Goal: Task Accomplishment & Management: Use online tool/utility

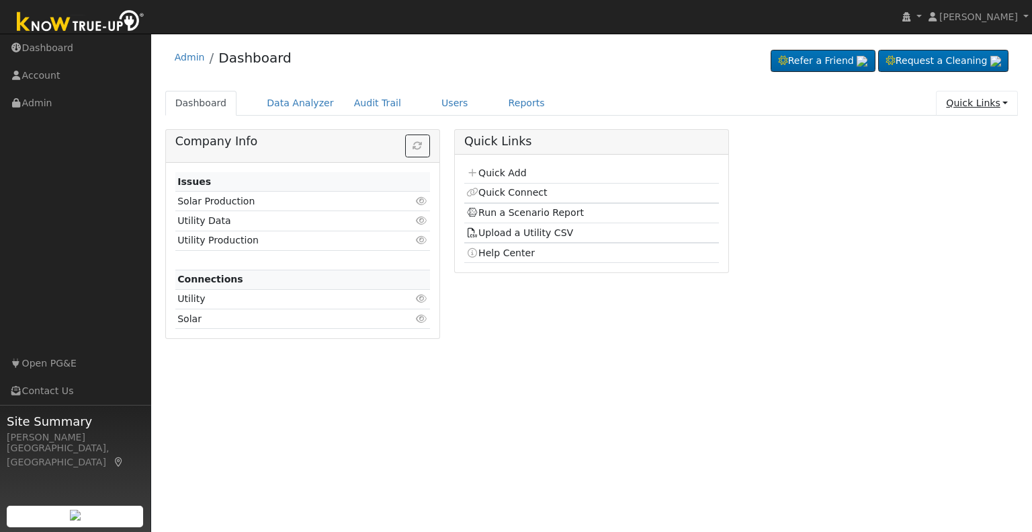
click at [997, 104] on link "Quick Links" at bounding box center [977, 103] width 82 height 25
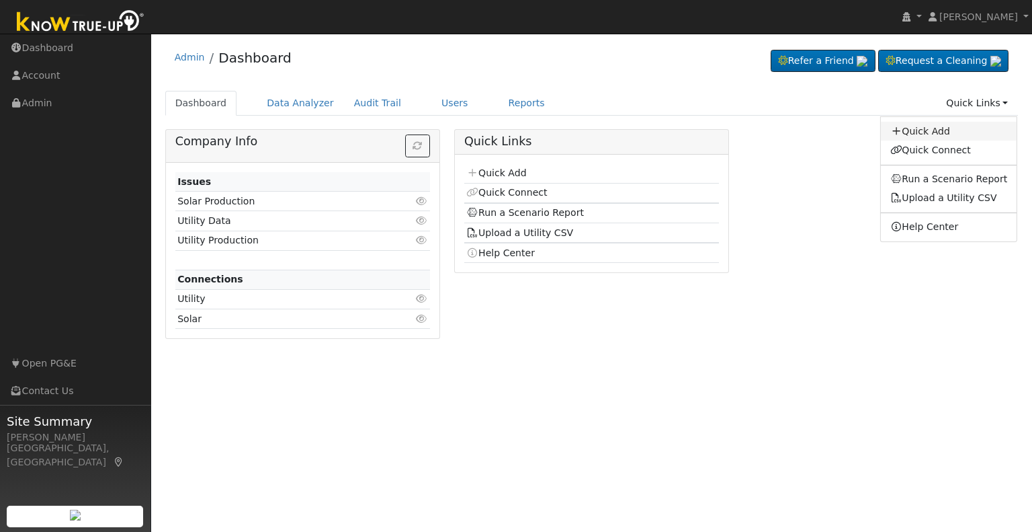
click at [940, 136] on link "Quick Add" at bounding box center [949, 131] width 136 height 19
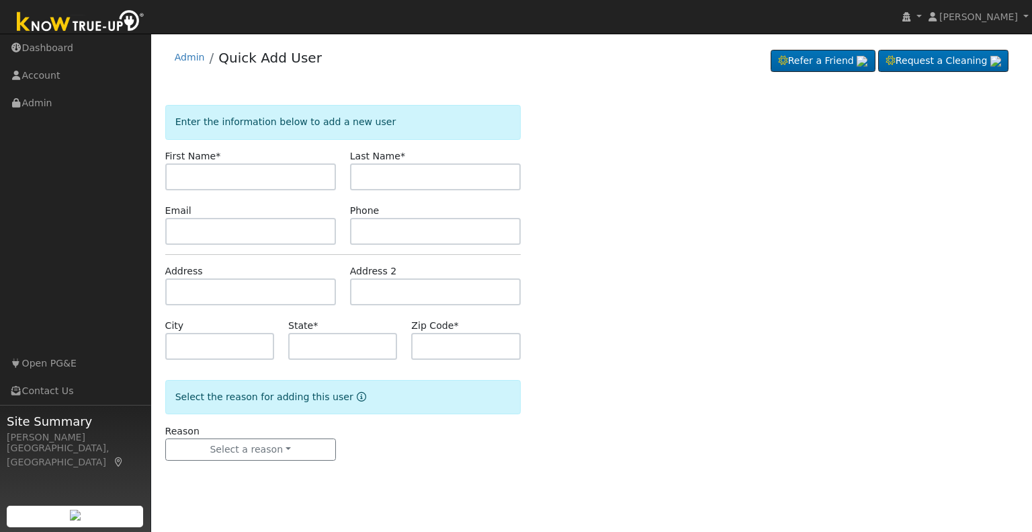
type input "J"
type input "AJ"
type input "[PERSON_NAME]"
click at [202, 225] on input "text" at bounding box center [250, 231] width 171 height 27
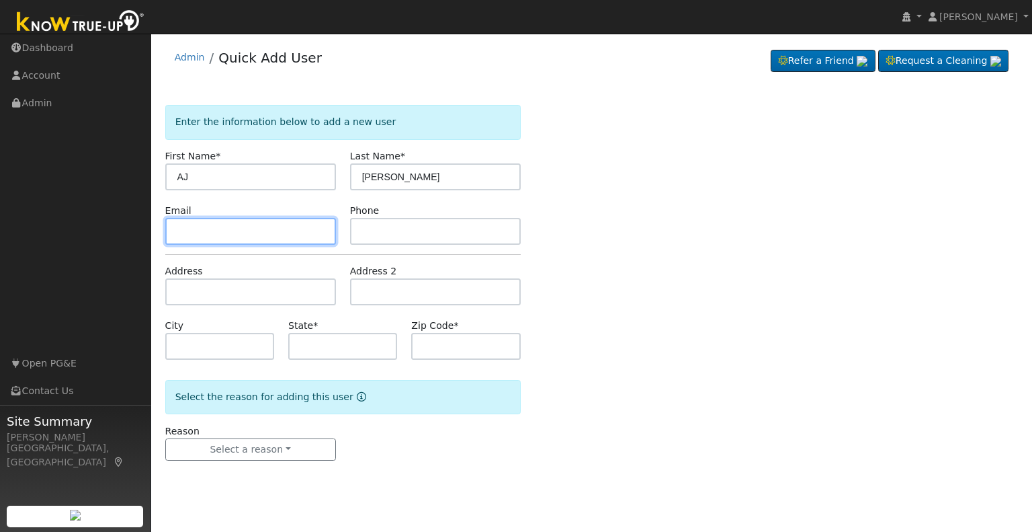
paste input "ajlakovich@wfadvisors.com"
type input "ajlakovich@wfadvisors.com"
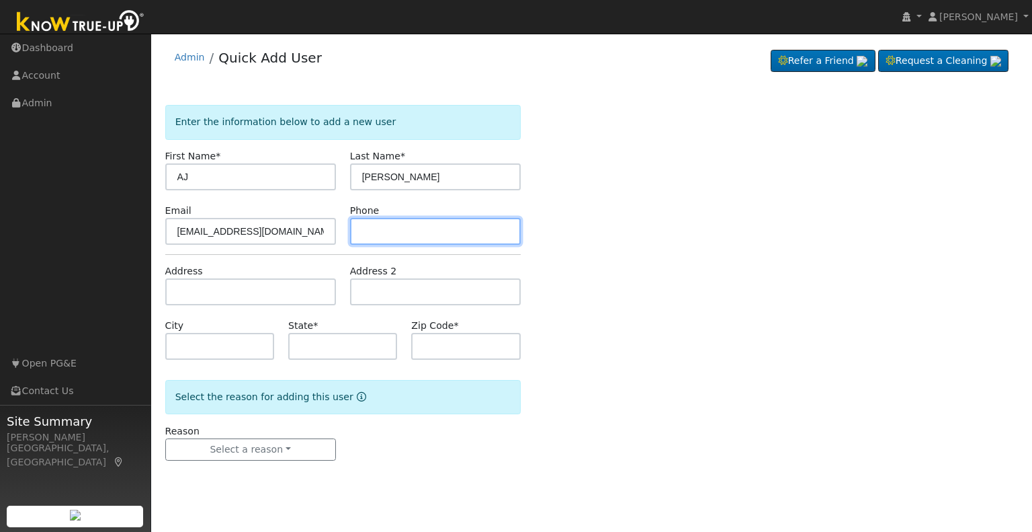
click at [387, 226] on input "text" at bounding box center [435, 231] width 171 height 27
type input "5599941429"
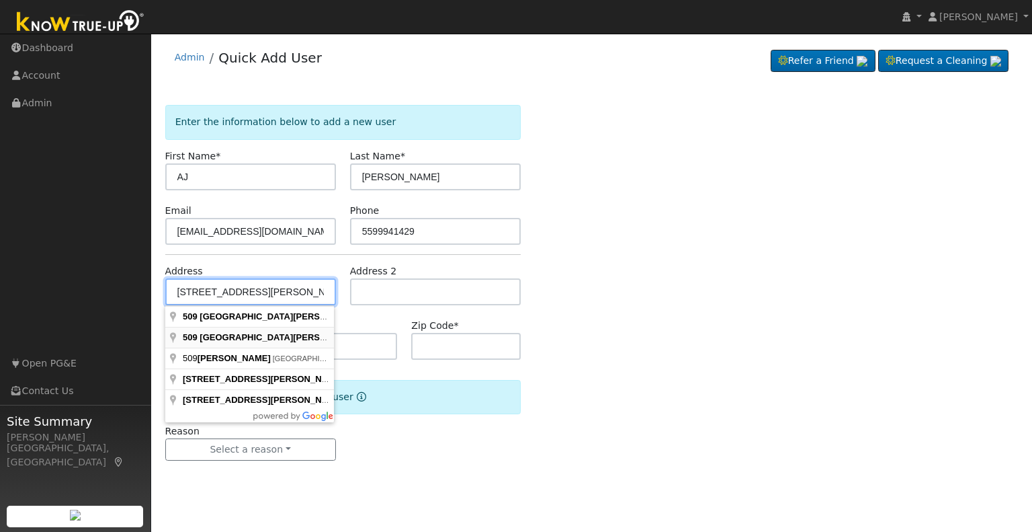
type input "509 West Roberts Avenue"
type input "Fresno"
type input "CA"
type input "93704"
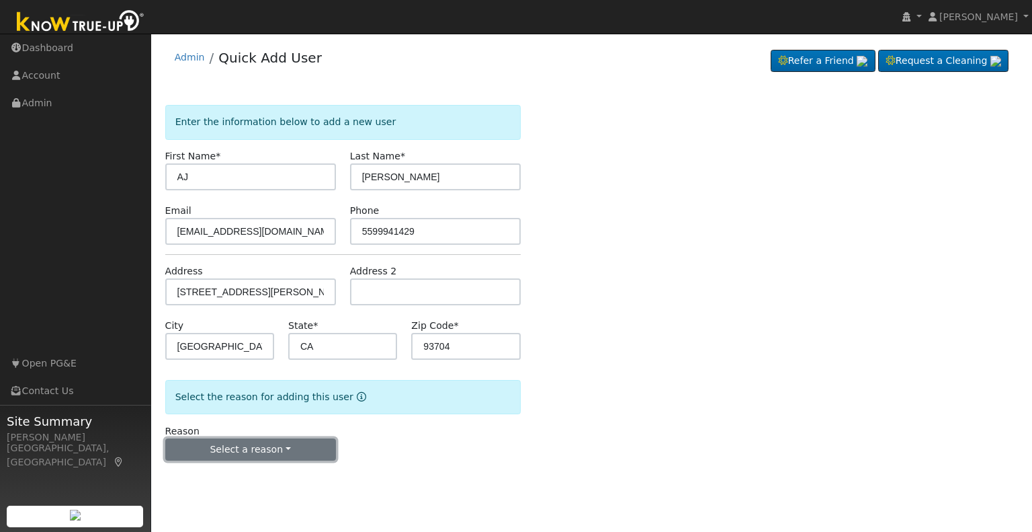
click at [284, 446] on button "Select a reason" at bounding box center [250, 449] width 171 height 23
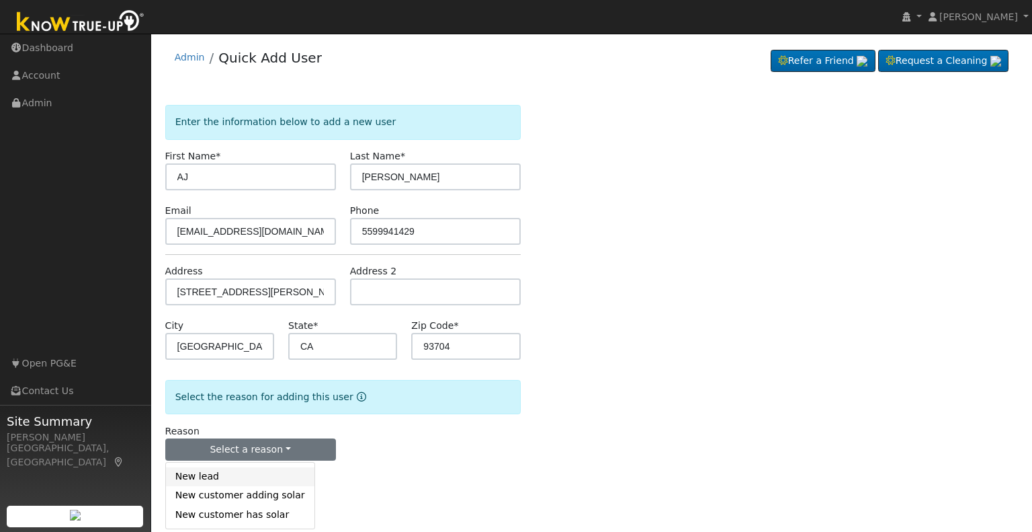
click at [243, 475] on link "New lead" at bounding box center [240, 476] width 149 height 19
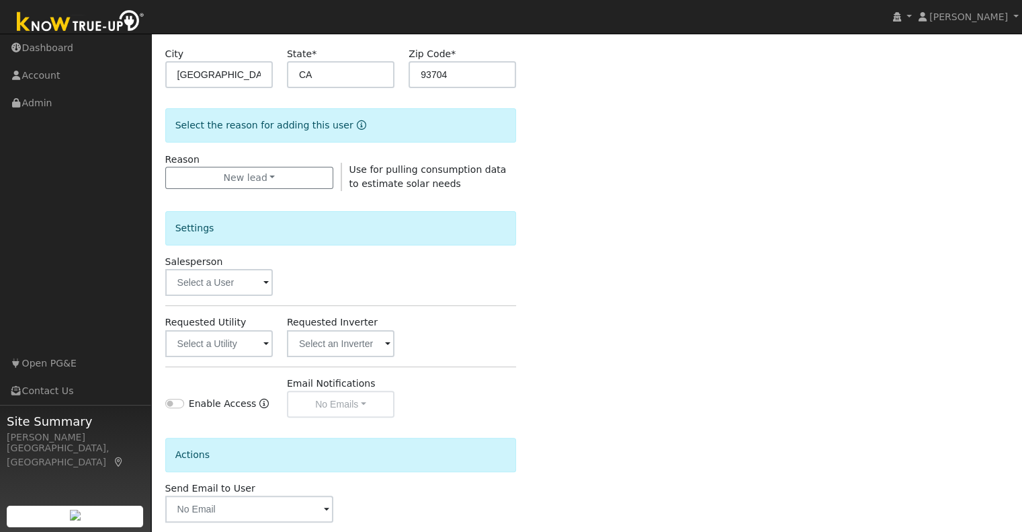
scroll to position [337, 0]
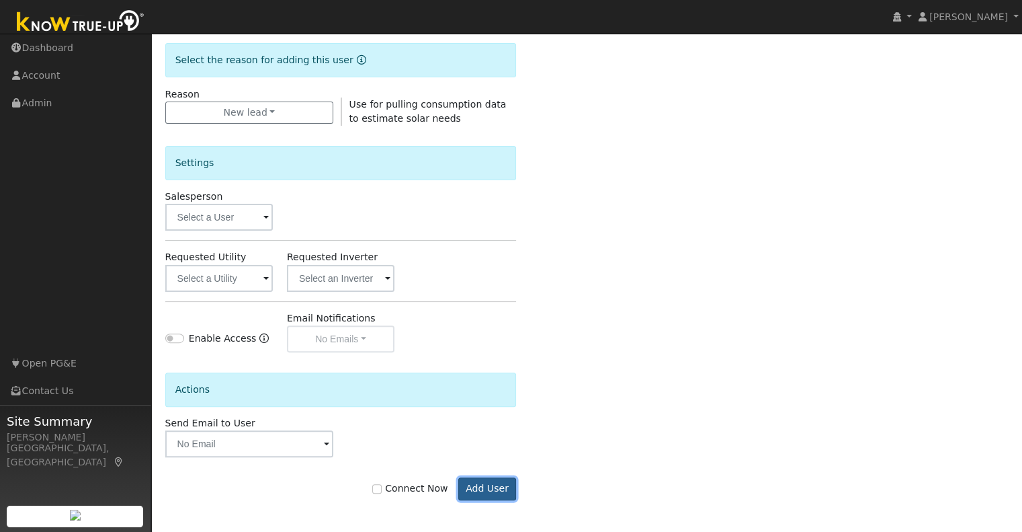
click at [485, 489] on button "Add User" at bounding box center [487, 488] width 58 height 23
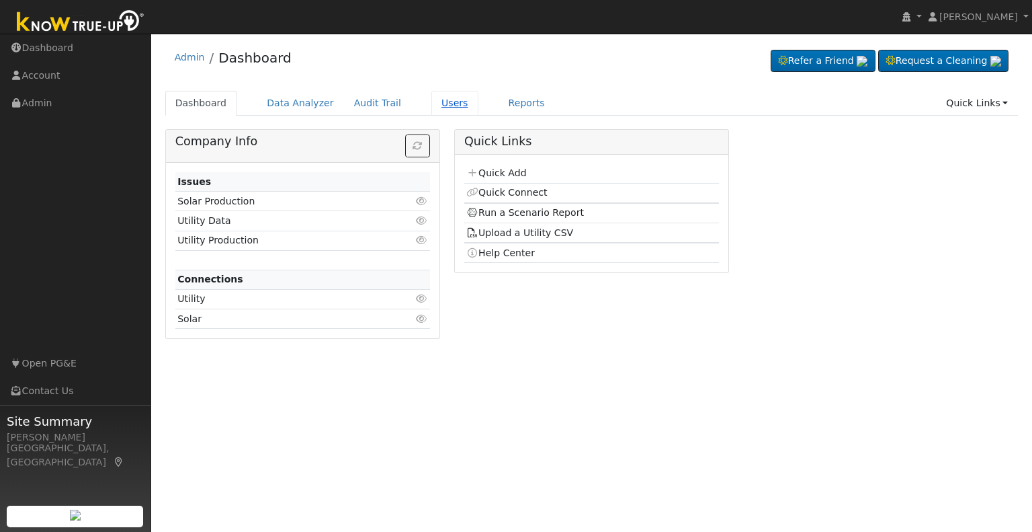
click at [438, 110] on link "Users" at bounding box center [455, 103] width 47 height 25
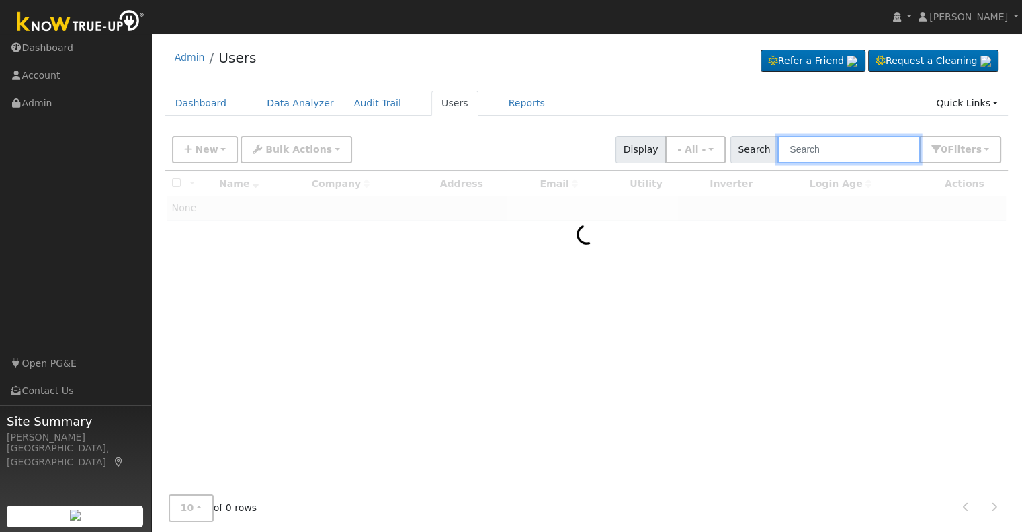
click at [836, 149] on input "text" at bounding box center [849, 150] width 142 height 28
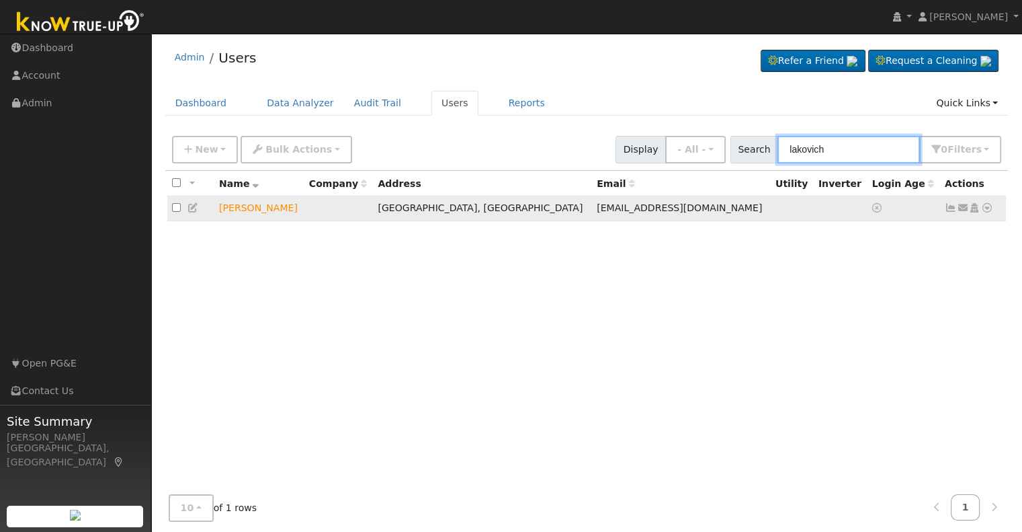
type input "lakovich"
click at [985, 210] on icon at bounding box center [987, 207] width 12 height 9
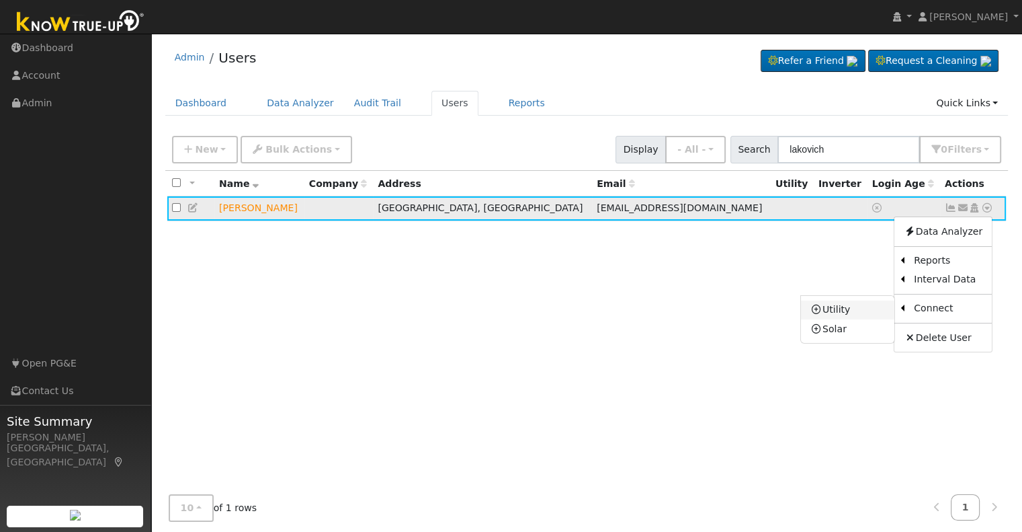
click at [835, 309] on link "Utility" at bounding box center [847, 309] width 93 height 19
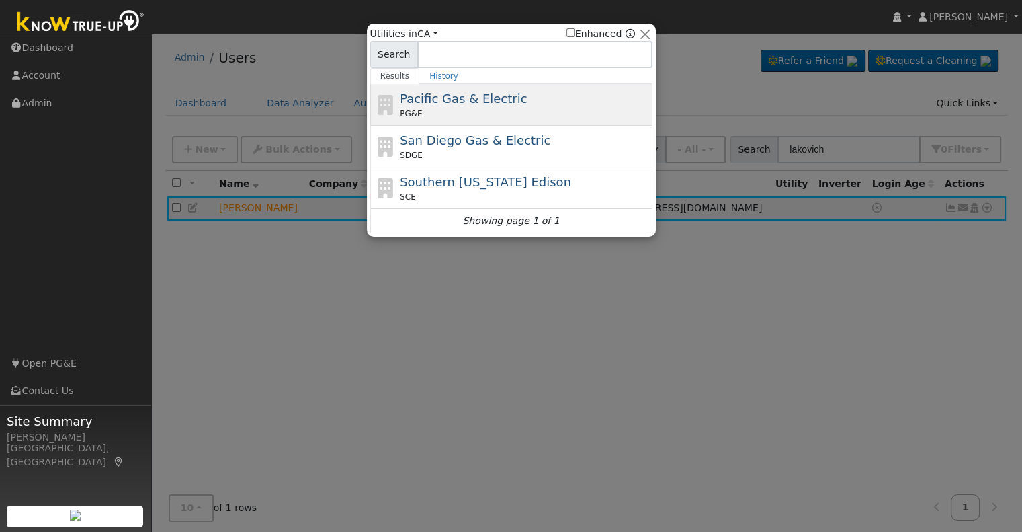
click at [481, 106] on div "Pacific Gas & Electric PG&E" at bounding box center [524, 104] width 249 height 30
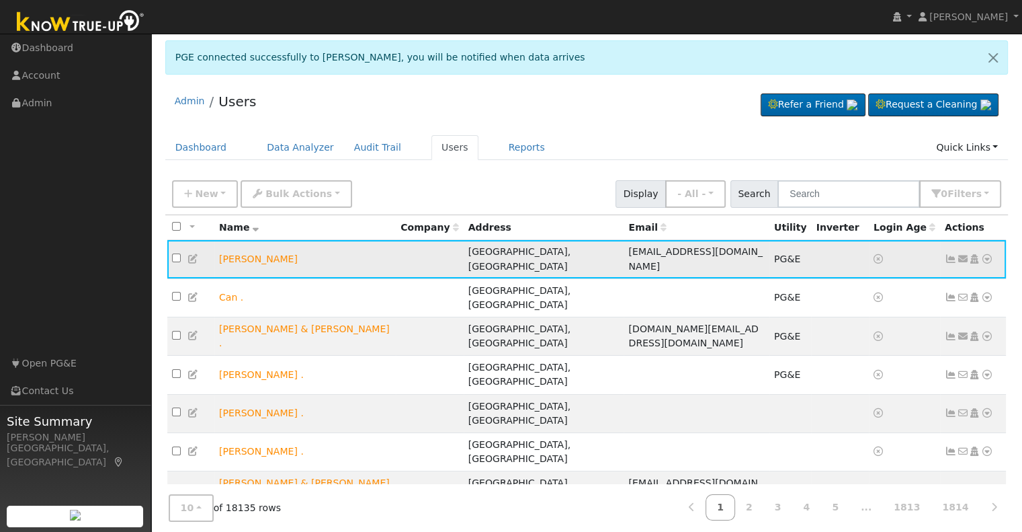
click at [989, 257] on icon at bounding box center [987, 258] width 12 height 9
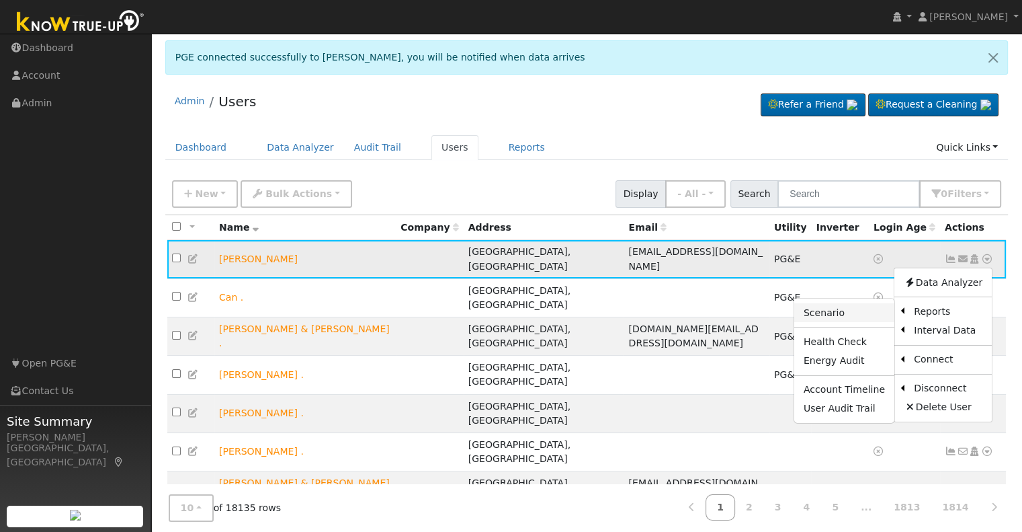
click at [852, 315] on link "Scenario" at bounding box center [844, 312] width 100 height 19
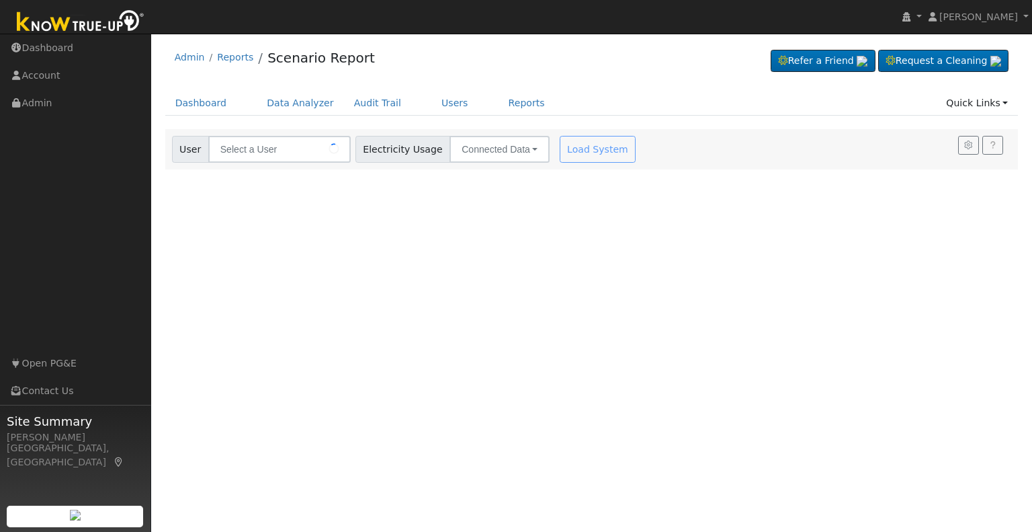
type input "[PERSON_NAME]"
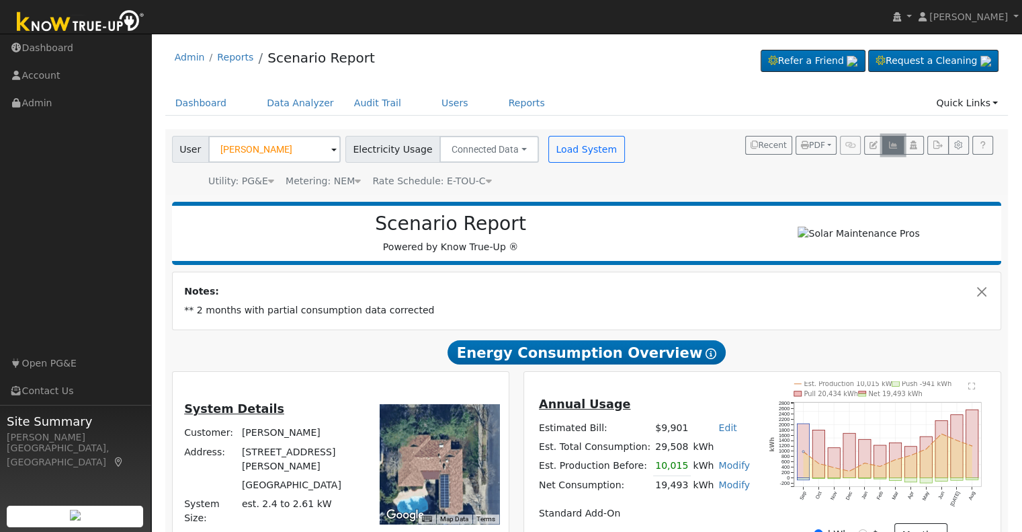
click at [891, 141] on icon "button" at bounding box center [893, 145] width 10 height 8
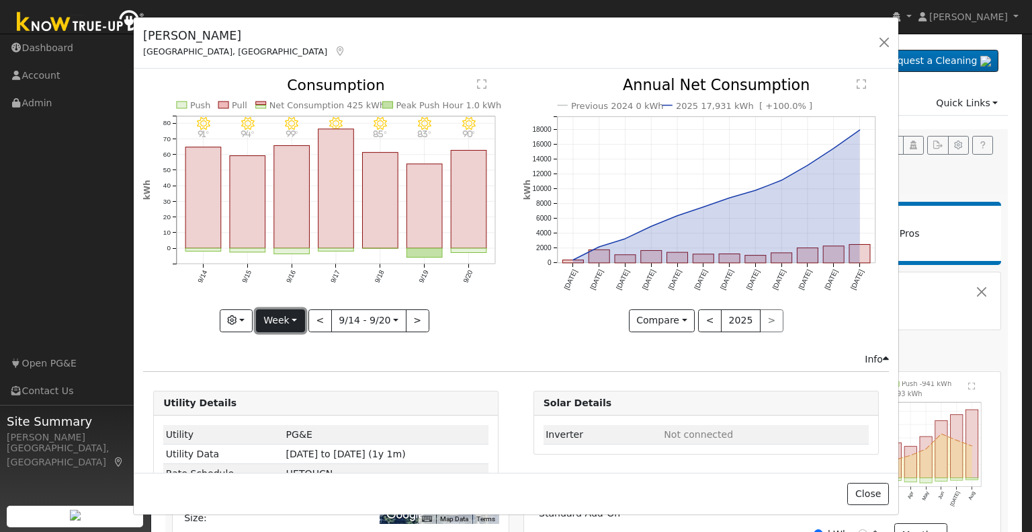
click at [286, 319] on button "Week" at bounding box center [280, 320] width 49 height 23
click at [294, 403] on link "Year" at bounding box center [303, 404] width 93 height 19
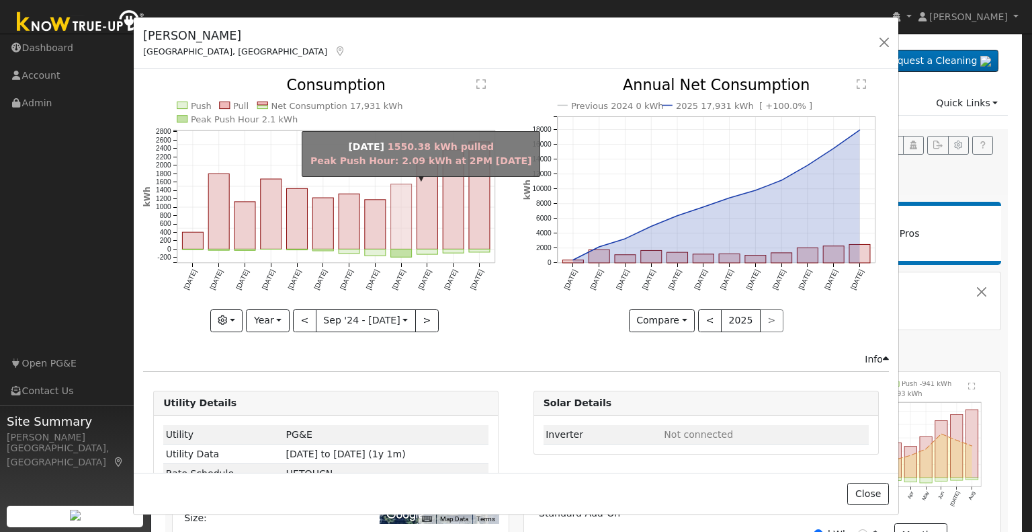
click at [399, 216] on rect "onclick=""" at bounding box center [401, 216] width 21 height 65
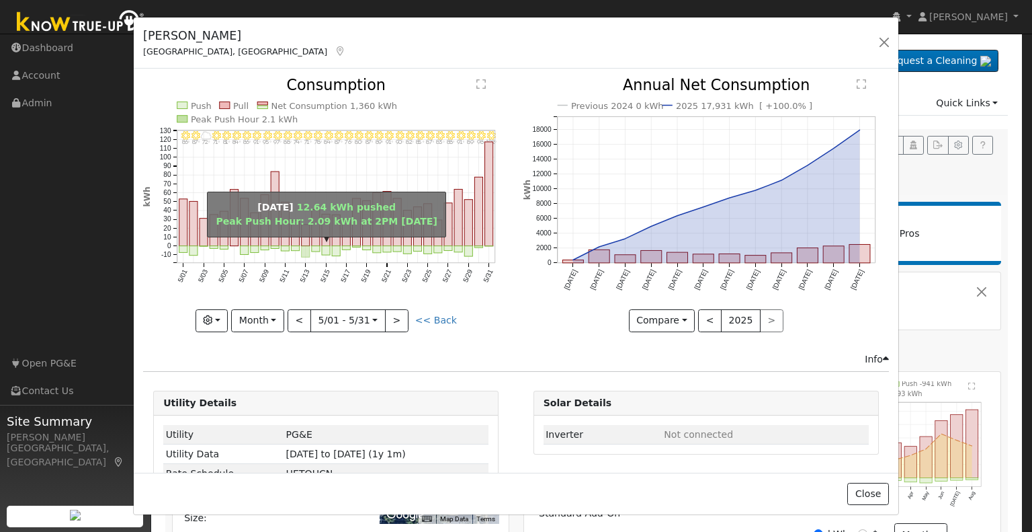
click at [302, 252] on rect "onclick=""" at bounding box center [306, 251] width 8 height 11
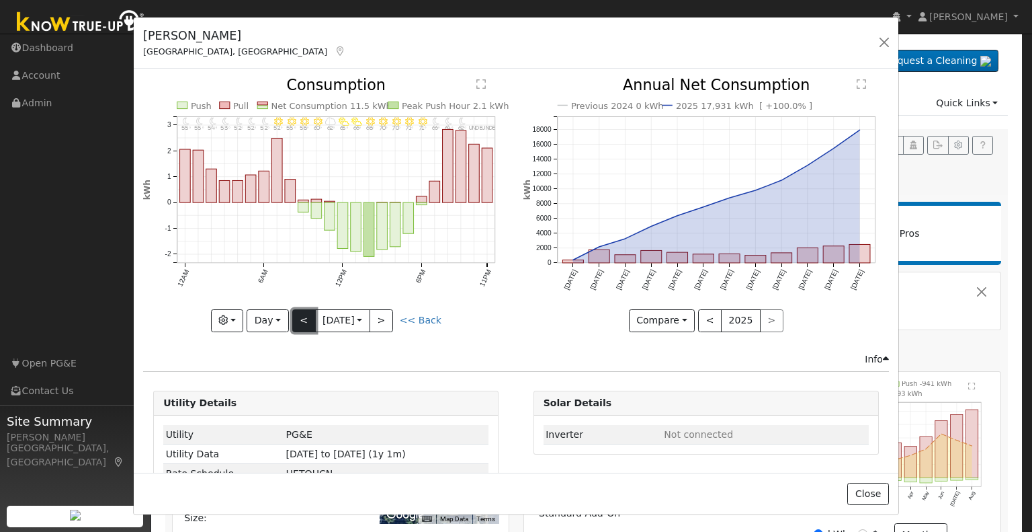
click at [296, 318] on button "<" at bounding box center [304, 320] width 24 height 23
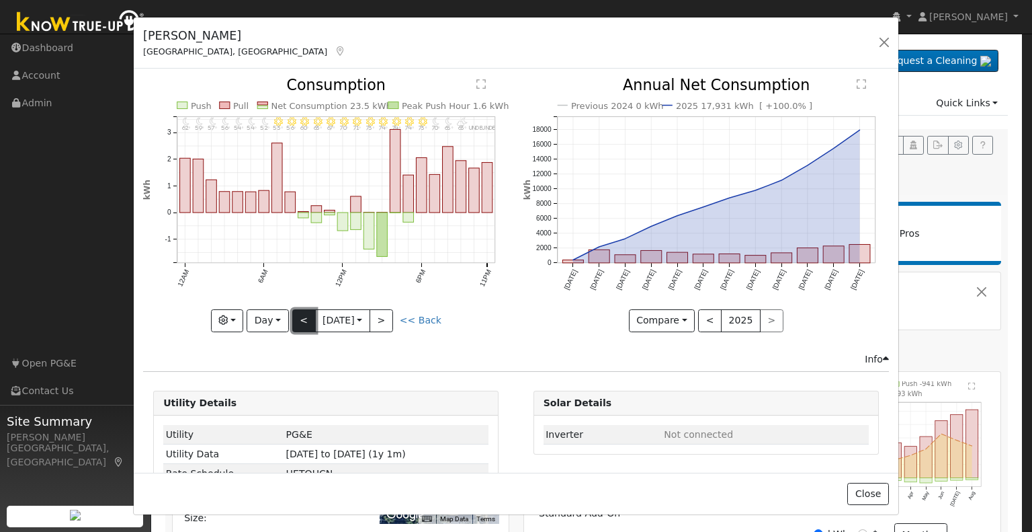
click at [298, 319] on button "<" at bounding box center [304, 320] width 24 height 23
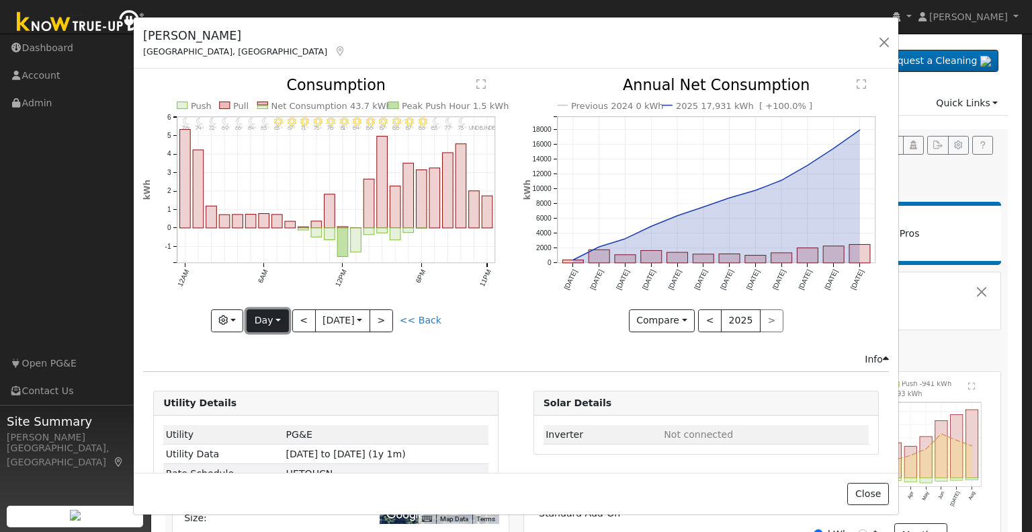
click at [276, 319] on button "Day" at bounding box center [268, 320] width 42 height 23
click at [283, 376] on link "Month" at bounding box center [293, 385] width 93 height 19
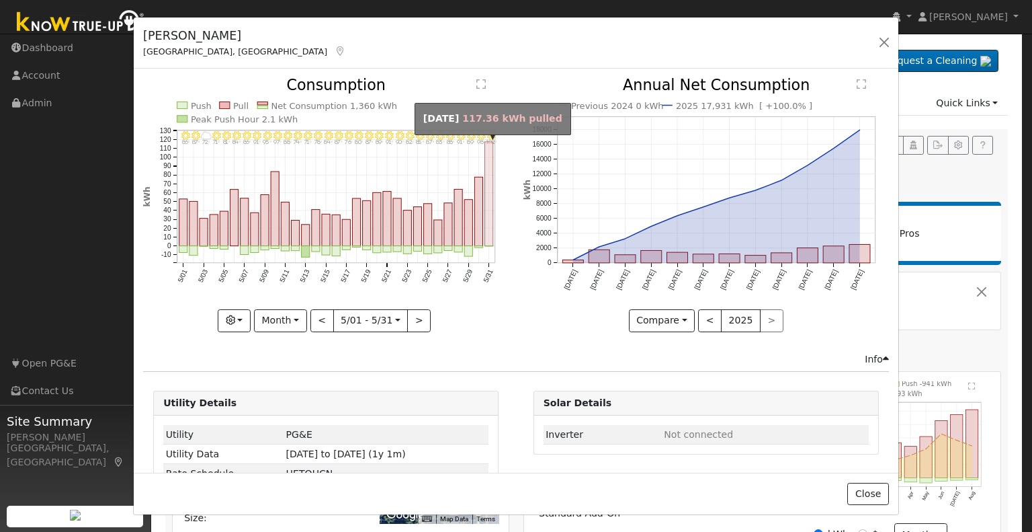
click at [485, 189] on rect "onclick=""" at bounding box center [489, 194] width 8 height 104
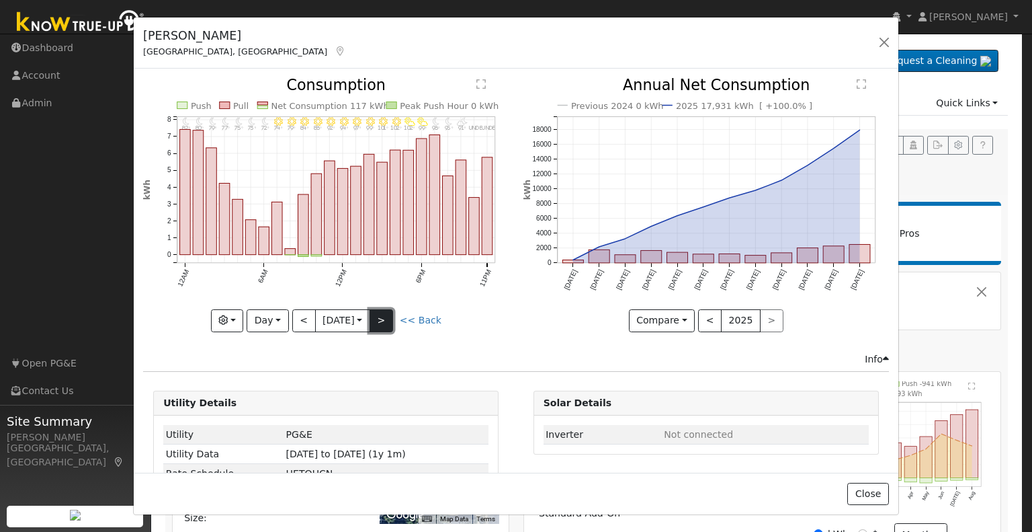
click at [382, 319] on button ">" at bounding box center [382, 320] width 24 height 23
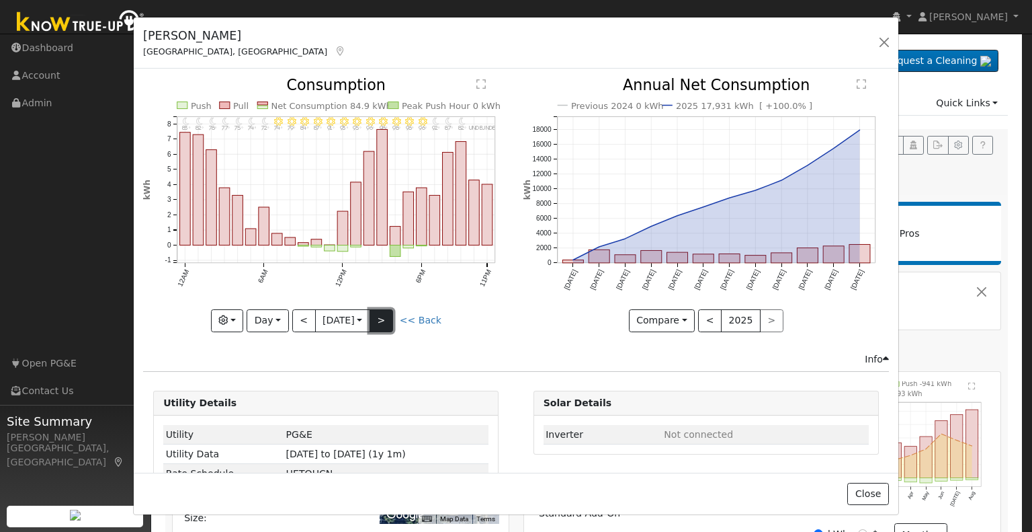
click at [382, 319] on button ">" at bounding box center [382, 320] width 24 height 23
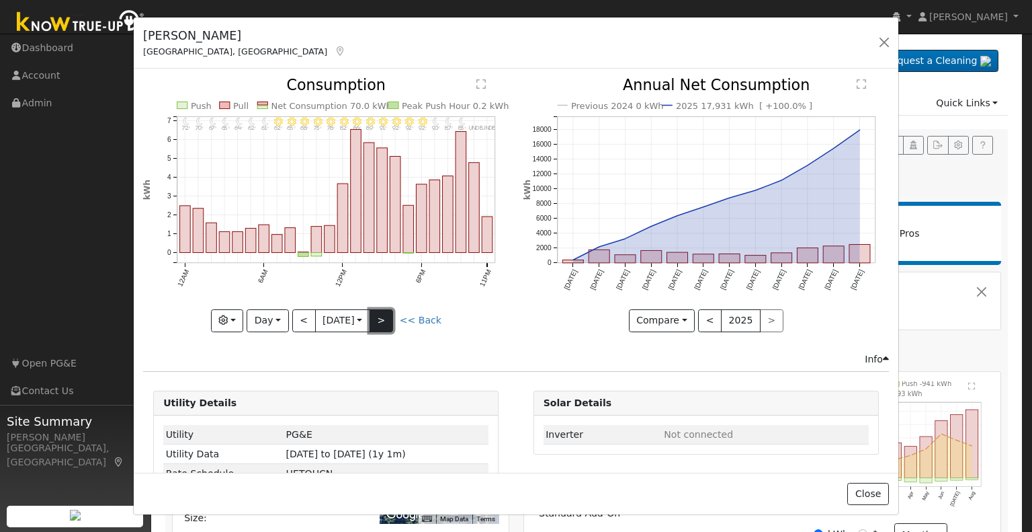
click at [382, 319] on button ">" at bounding box center [382, 320] width 24 height 23
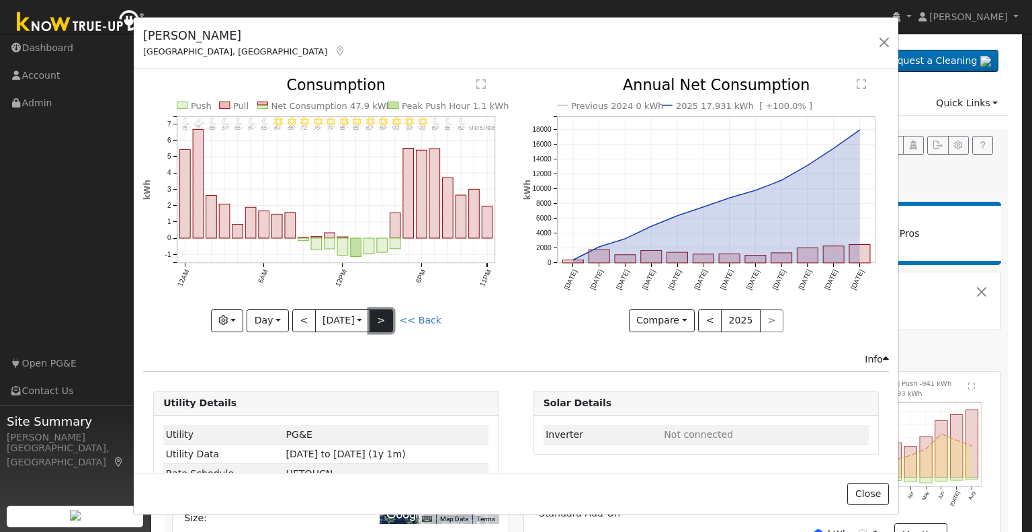
click at [382, 319] on button ">" at bounding box center [382, 320] width 24 height 23
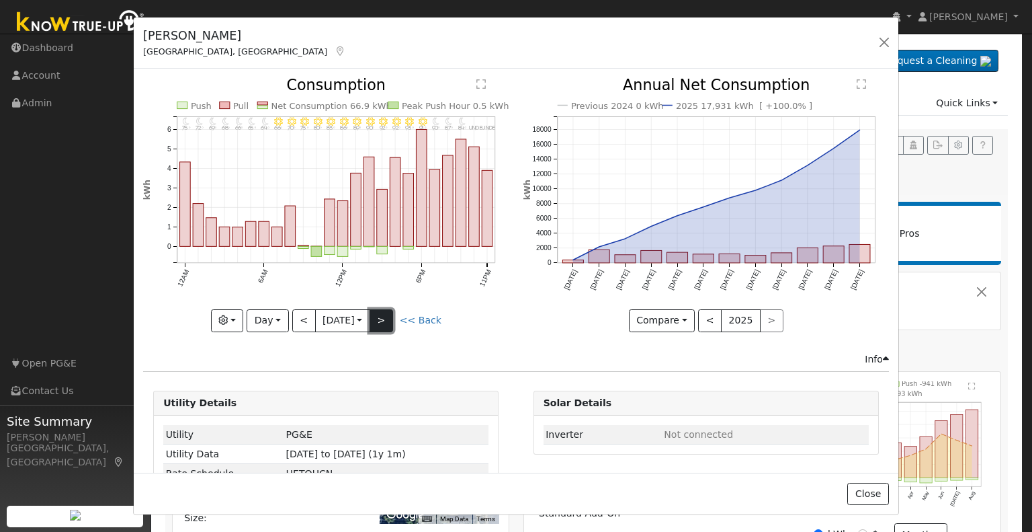
click at [381, 319] on button ">" at bounding box center [382, 320] width 24 height 23
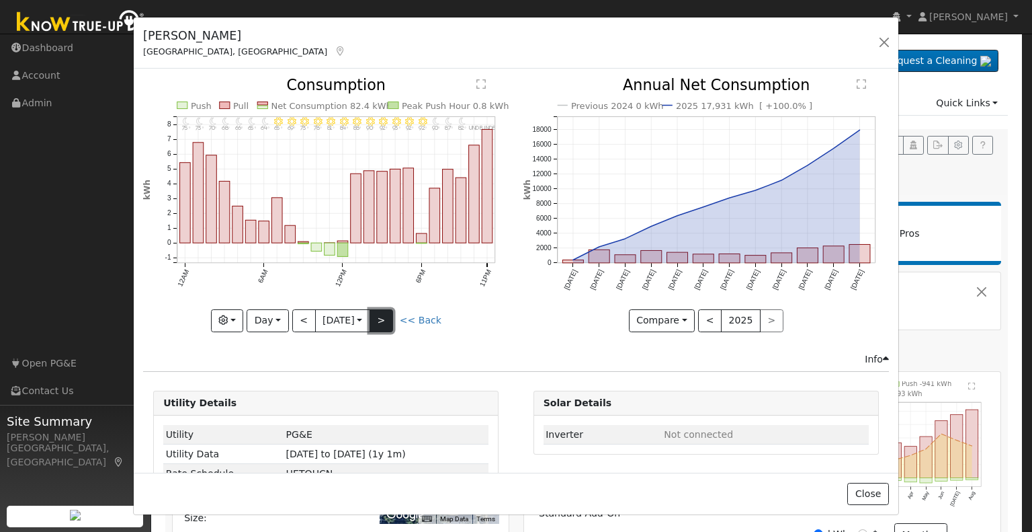
click at [381, 319] on button ">" at bounding box center [382, 320] width 24 height 23
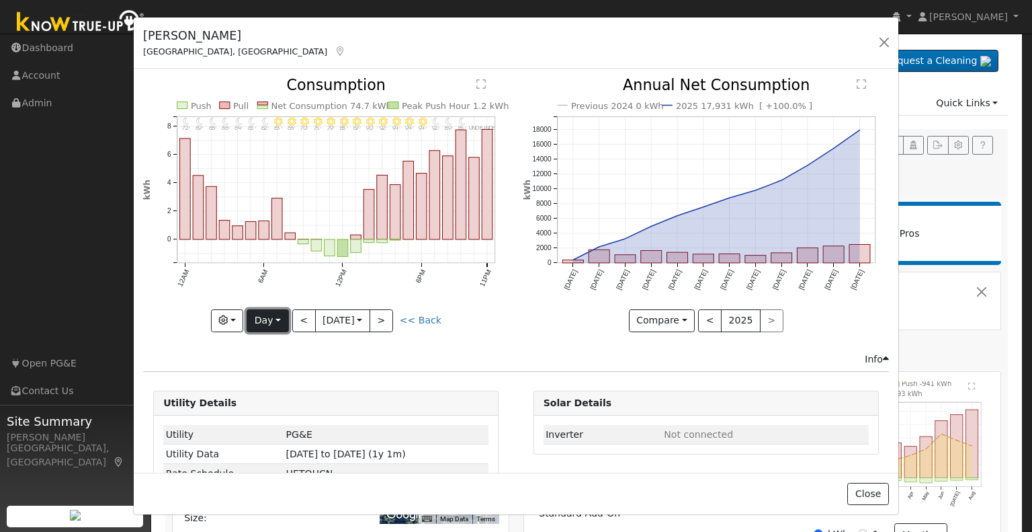
click at [276, 317] on button "Day" at bounding box center [268, 320] width 42 height 23
click at [276, 403] on link "Year" at bounding box center [293, 404] width 93 height 19
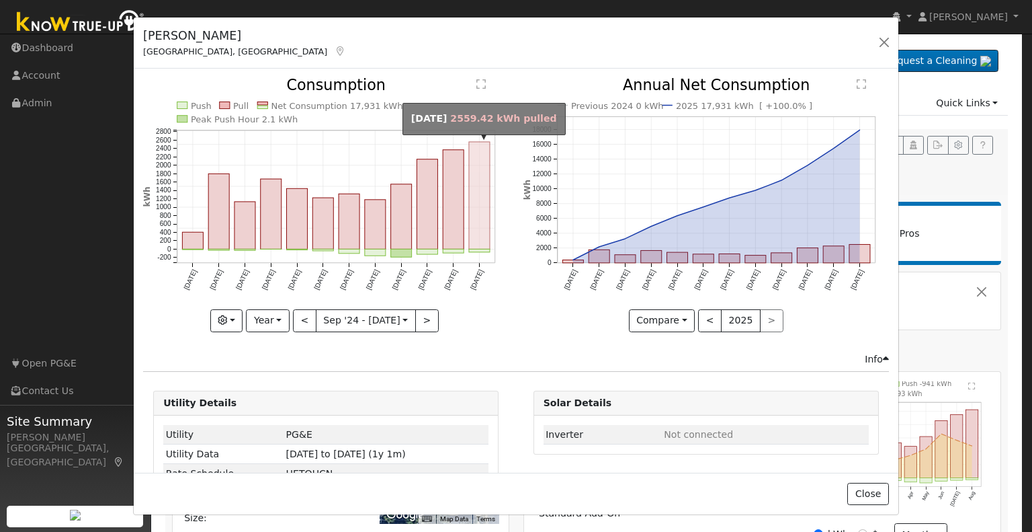
click at [475, 193] on rect "onclick=""" at bounding box center [479, 196] width 21 height 108
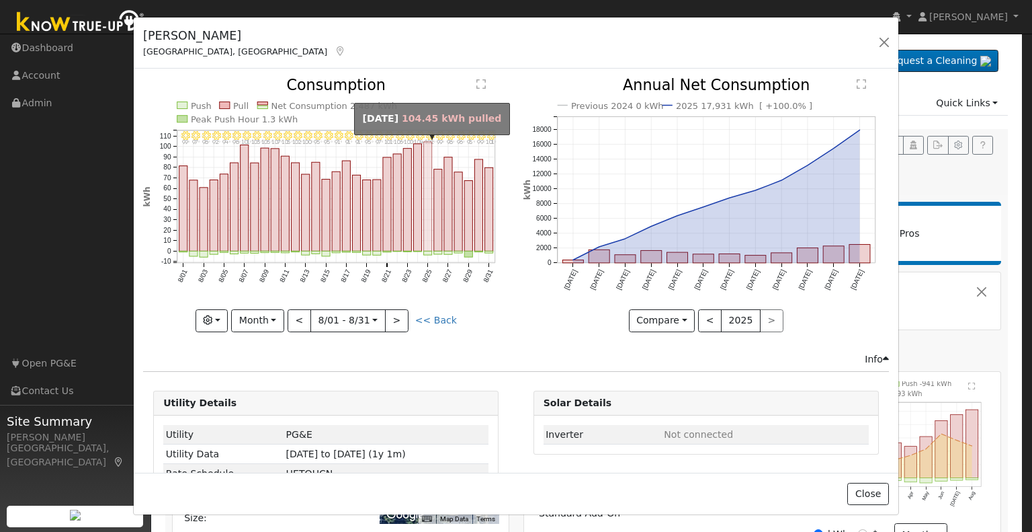
click at [425, 158] on rect "onclick=""" at bounding box center [428, 197] width 8 height 110
type input "2025-08-25"
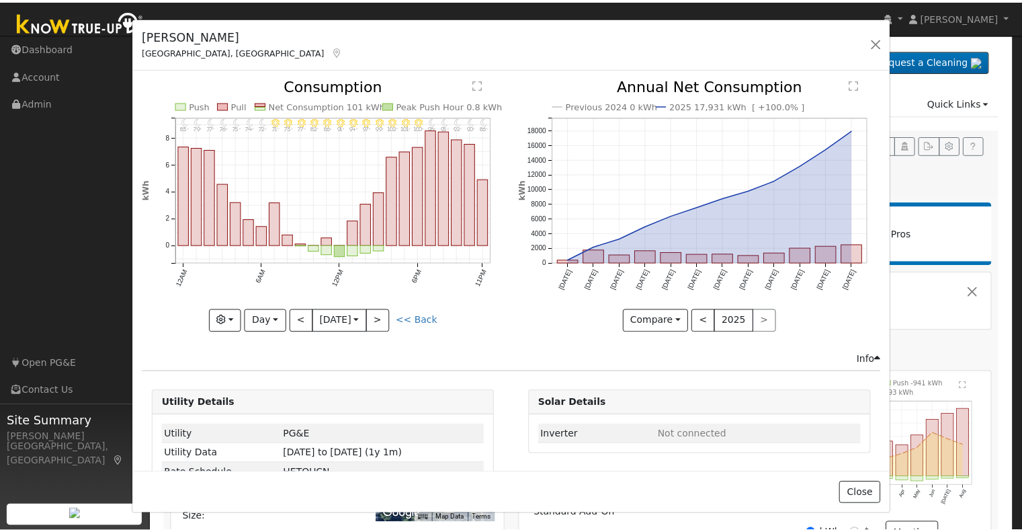
scroll to position [35, 0]
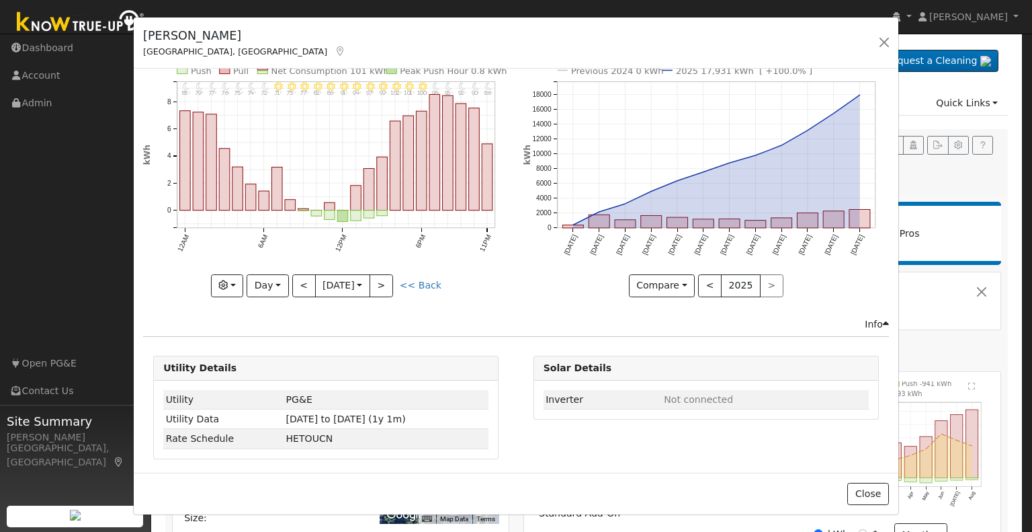
click at [959, 356] on div "AJ Lakovich Fresno, CA Default Account Default Account 509 West Roberts Avenue,…" at bounding box center [516, 266] width 1032 height 532
click at [887, 42] on button "button" at bounding box center [884, 42] width 19 height 19
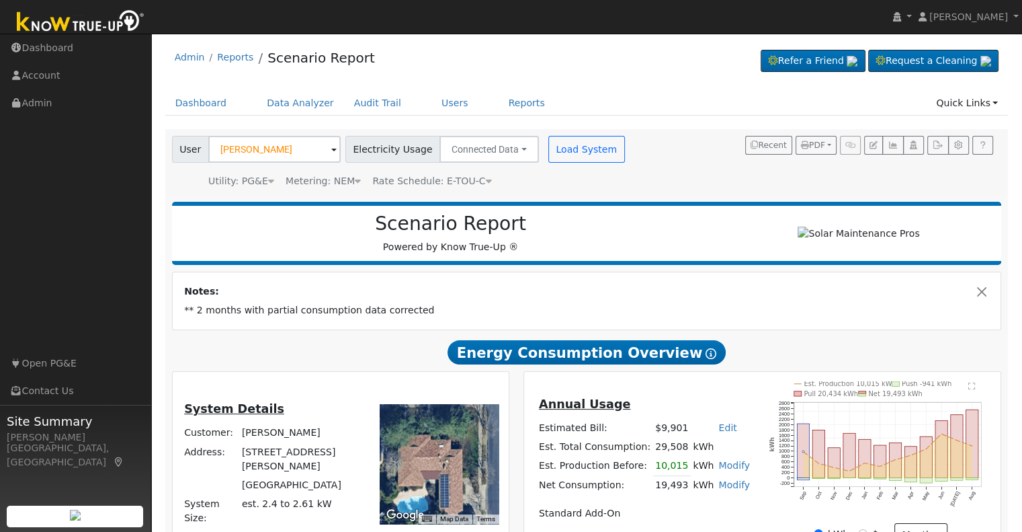
scroll to position [259, 0]
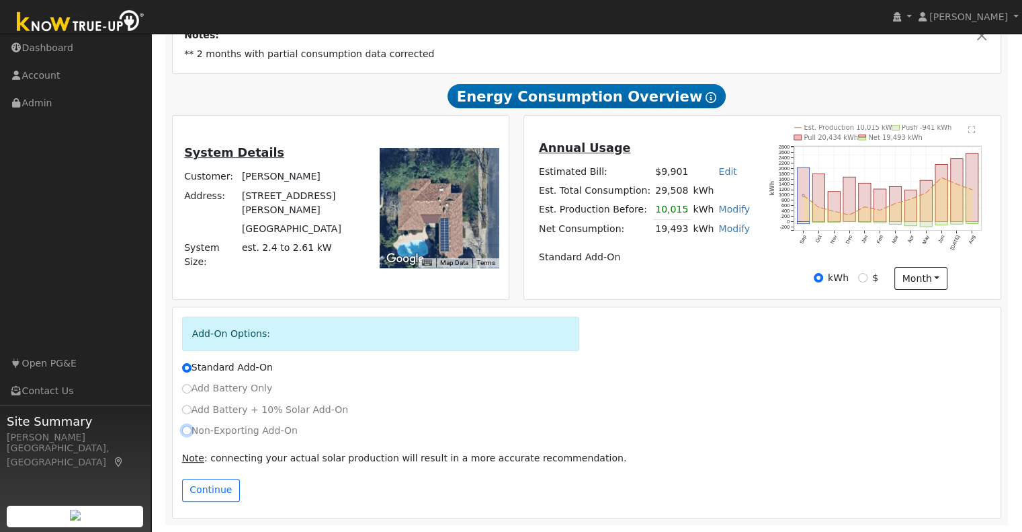
click at [186, 432] on input "Non-Exporting Add-On" at bounding box center [186, 429] width 9 height 9
radio input "true"
radio input "false"
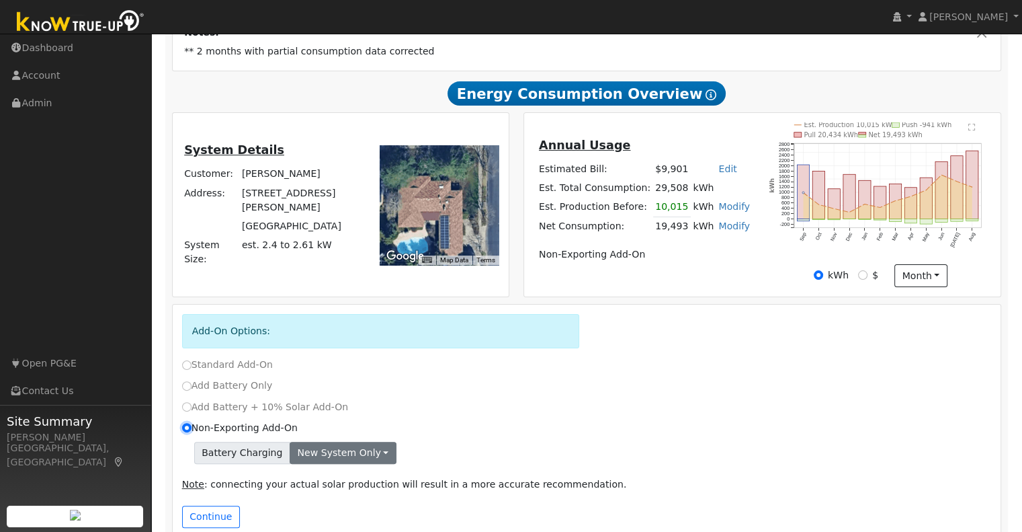
scroll to position [288, 0]
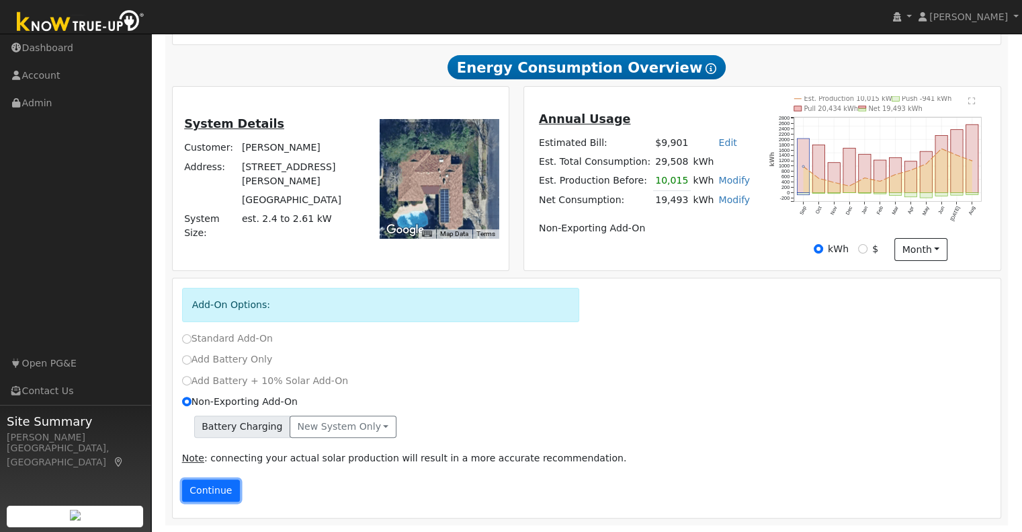
click at [208, 489] on button "Continue" at bounding box center [211, 490] width 58 height 23
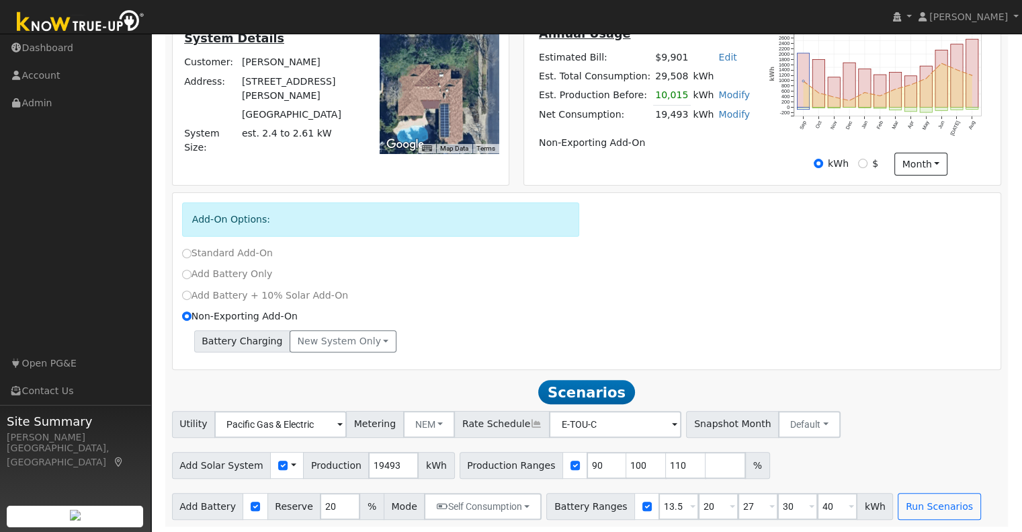
scroll to position [376, 0]
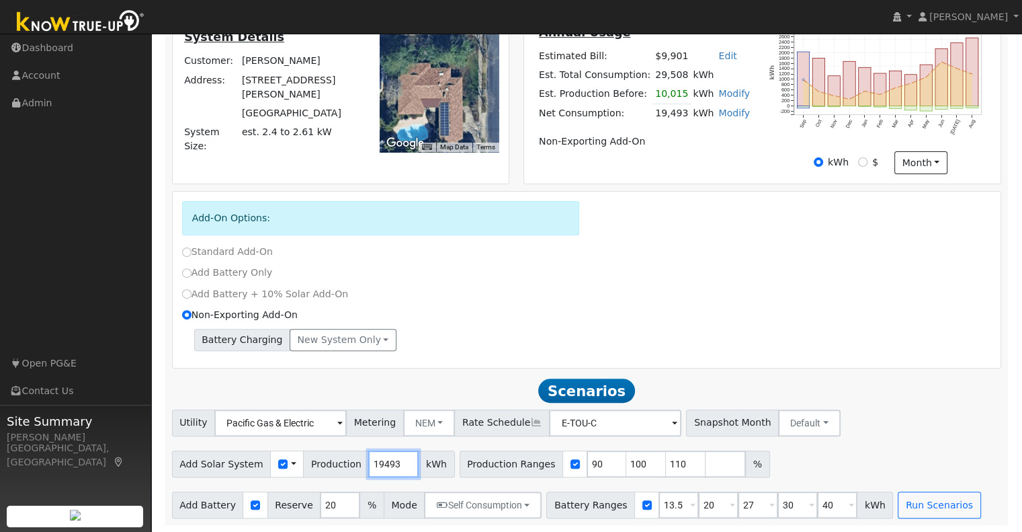
click at [369, 468] on input "19493" at bounding box center [393, 463] width 50 height 27
type input "23000"
click at [571, 463] on input "checkbox" at bounding box center [575, 463] width 9 height 9
checkbox input "false"
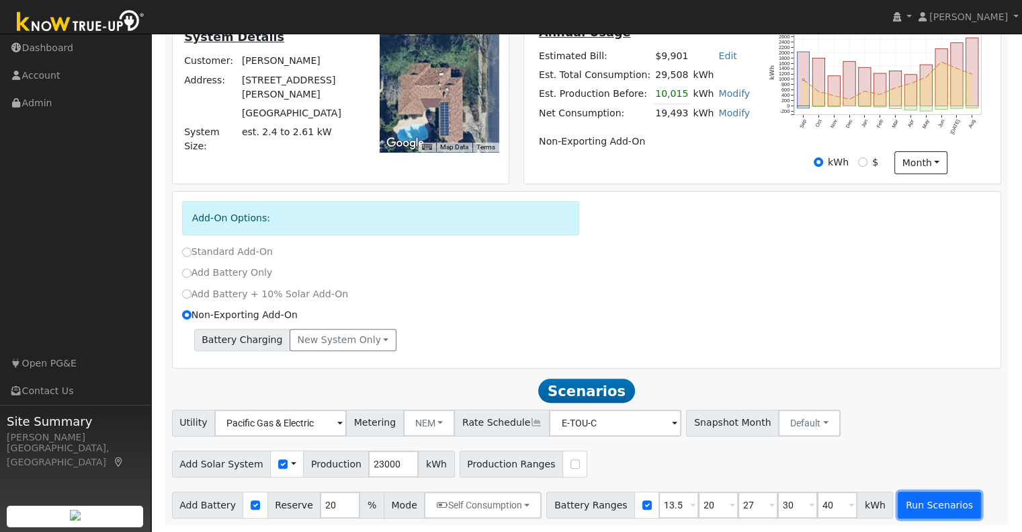
click at [909, 509] on button "Run Scenarios" at bounding box center [939, 504] width 83 height 27
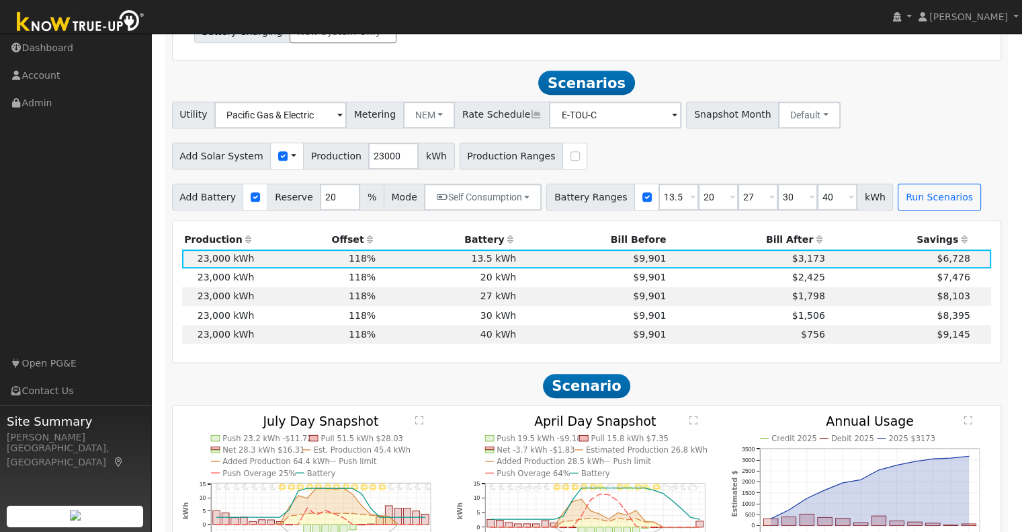
scroll to position [712, 0]
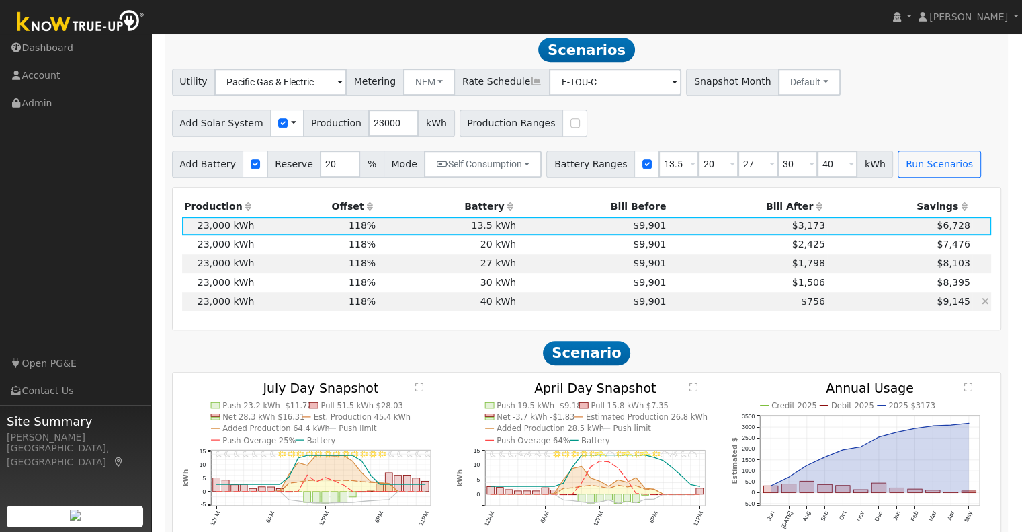
click at [811, 311] on td "$756" at bounding box center [748, 301] width 159 height 19
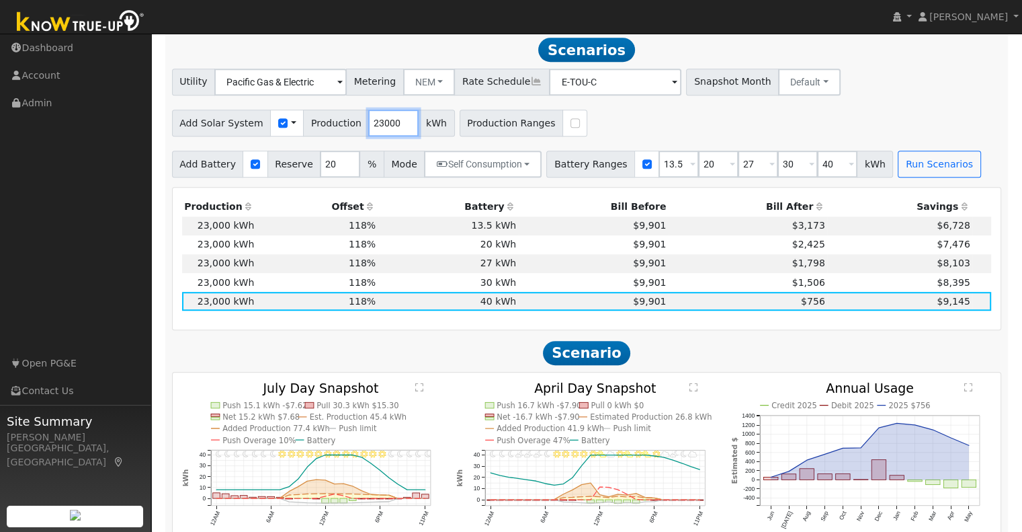
click at [373, 124] on input "23000" at bounding box center [393, 123] width 50 height 27
type input "22752"
click at [659, 170] on input "13.5" at bounding box center [679, 164] width 40 height 27
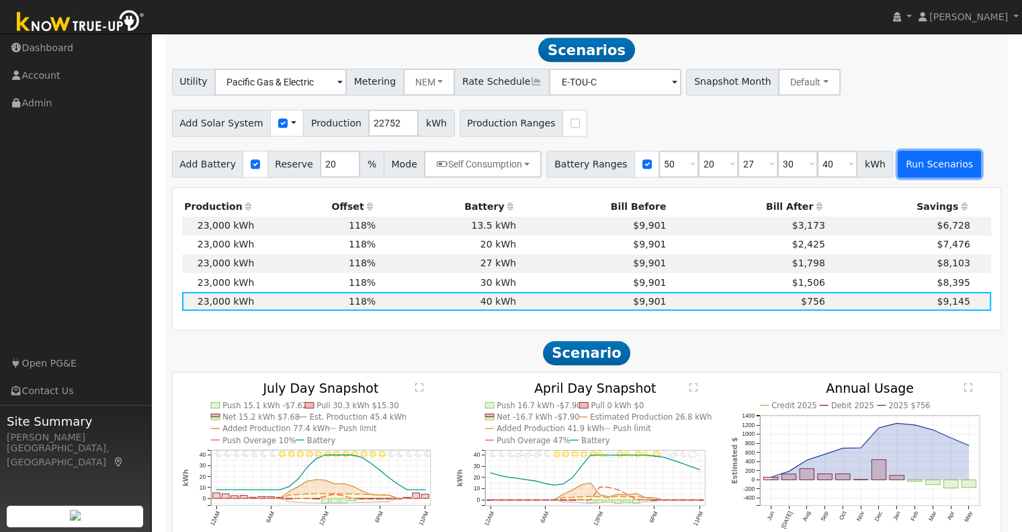
type input "20"
type input "27"
type input "30"
type input "40"
type input "50"
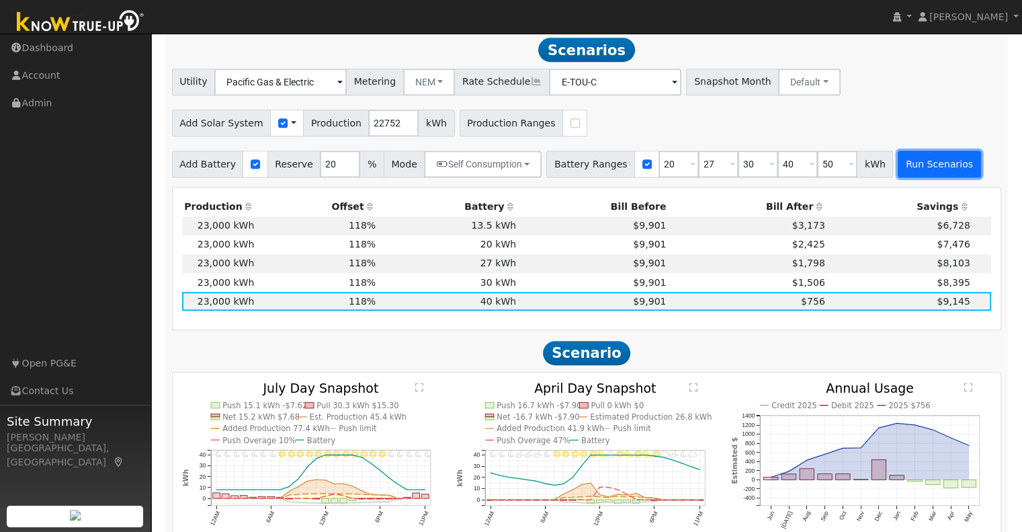
click at [917, 169] on button "Run Scenarios" at bounding box center [939, 164] width 83 height 27
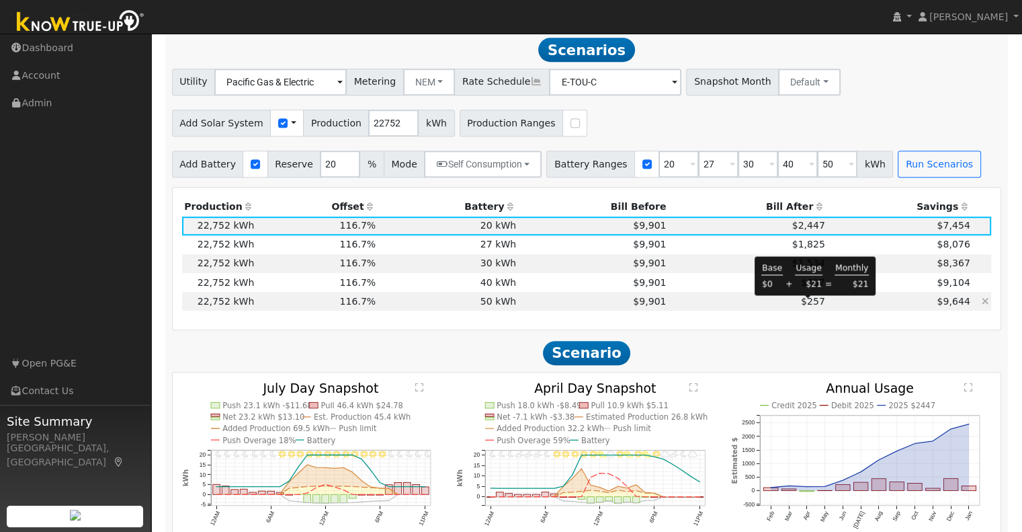
click at [812, 306] on span "$257" at bounding box center [813, 301] width 24 height 11
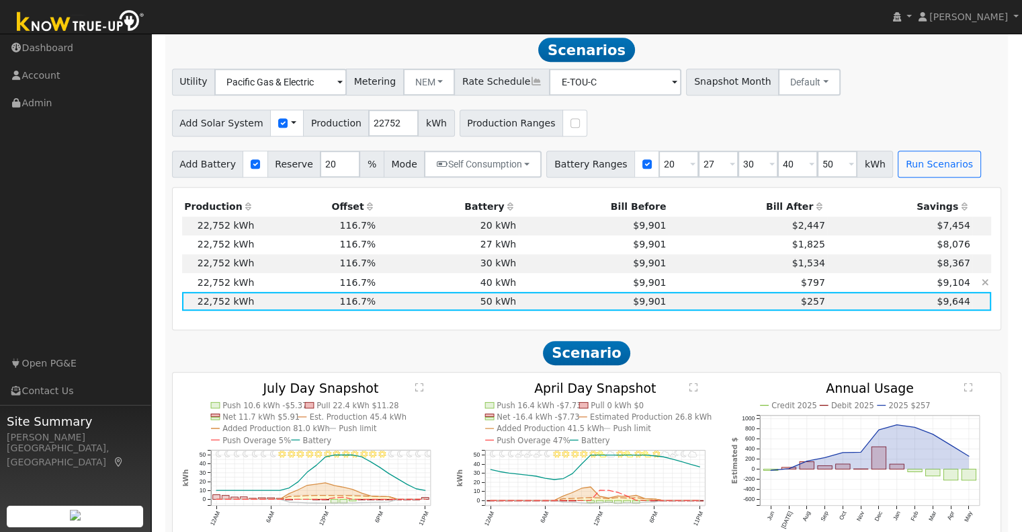
click at [557, 284] on td "$9,901" at bounding box center [594, 282] width 150 height 19
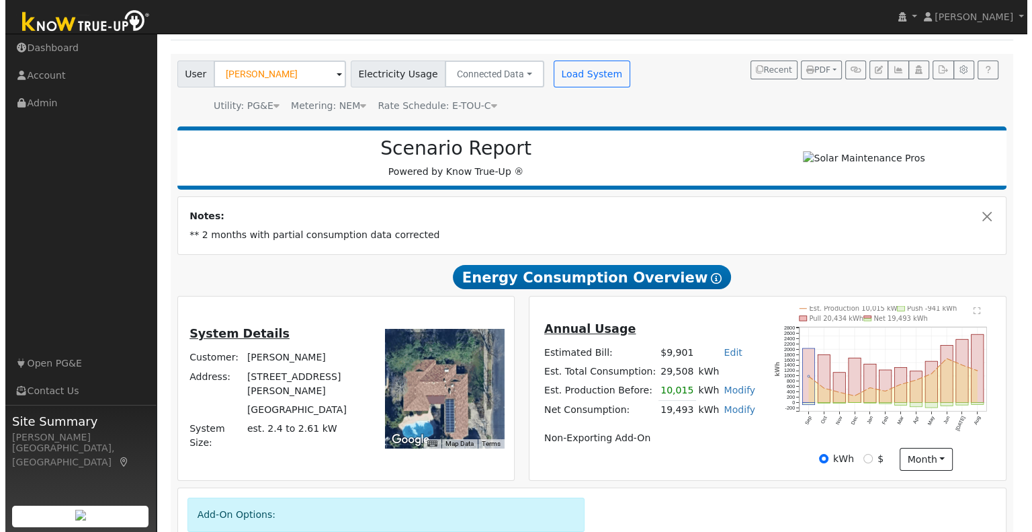
scroll to position [81, 0]
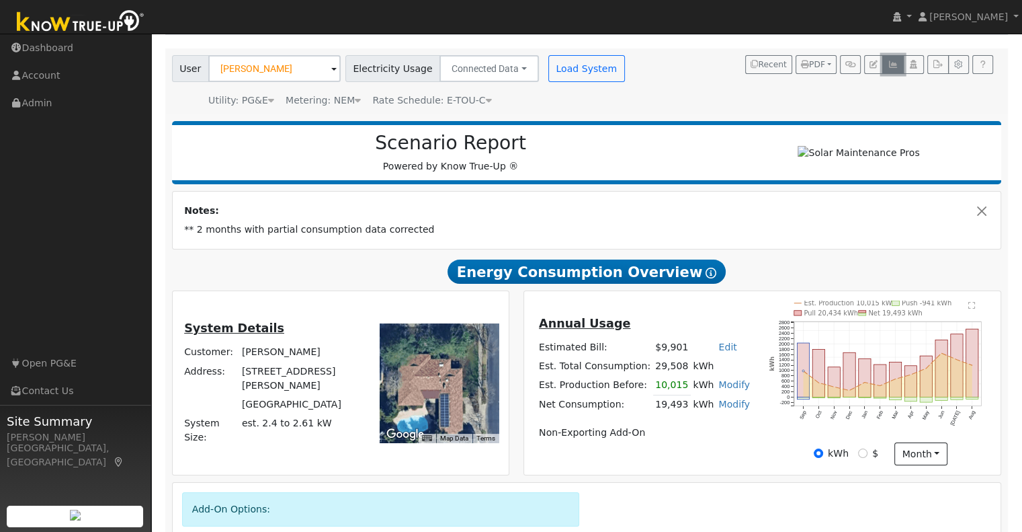
click at [891, 65] on icon "button" at bounding box center [893, 64] width 10 height 8
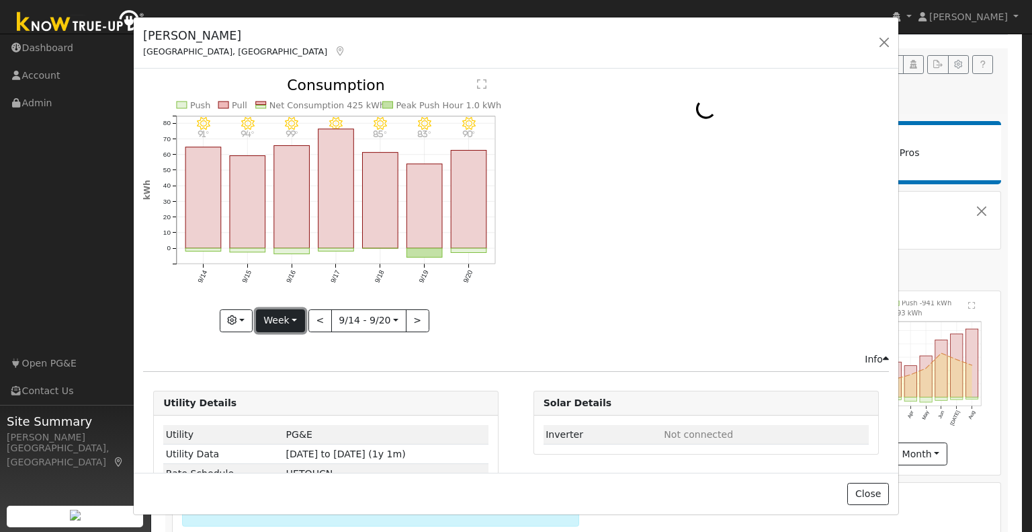
click at [292, 317] on button "Week" at bounding box center [280, 320] width 49 height 23
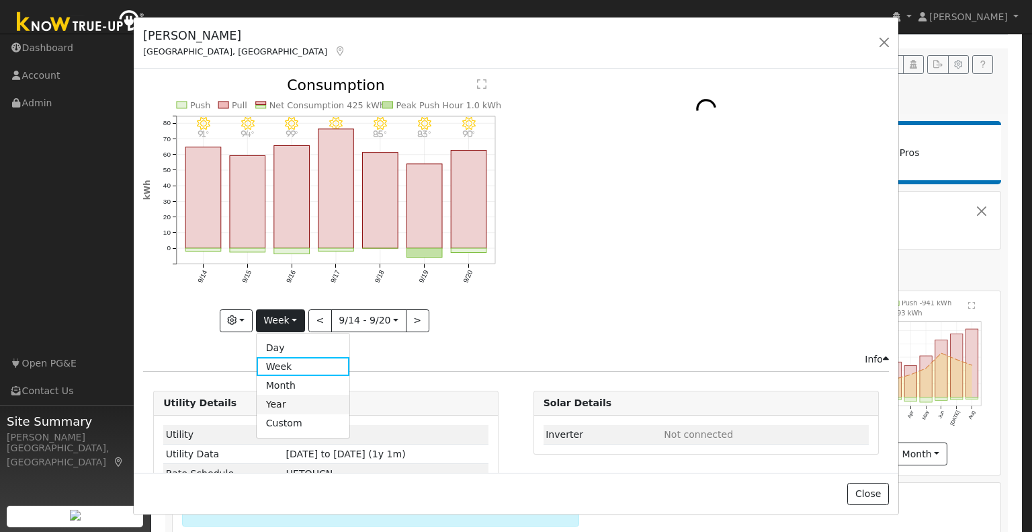
click at [302, 401] on link "Year" at bounding box center [303, 404] width 93 height 19
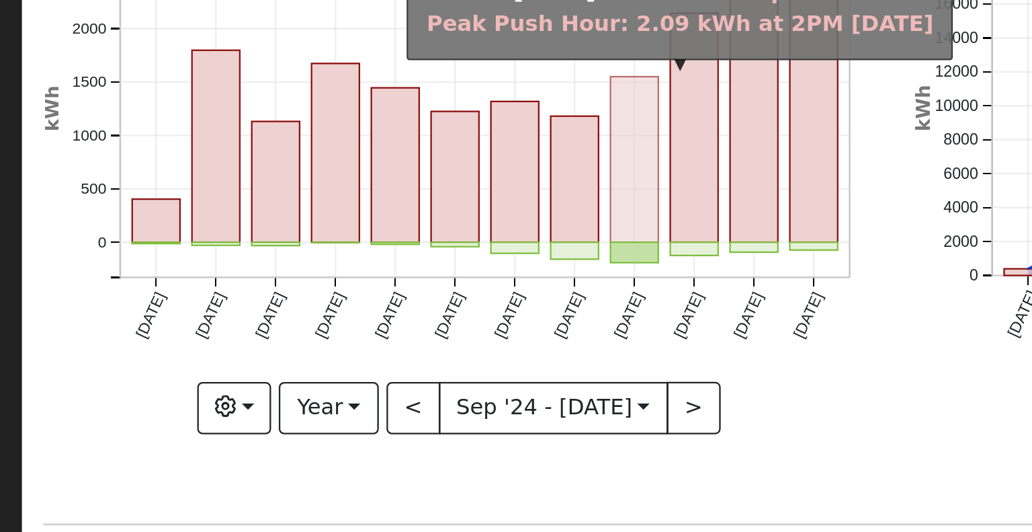
click at [397, 240] on rect "onclick=""" at bounding box center [401, 212] width 21 height 73
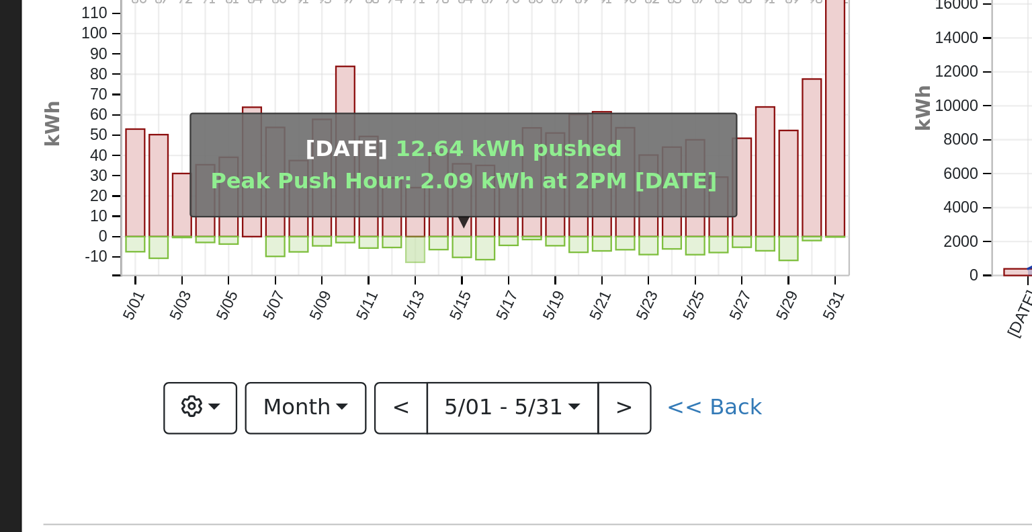
click at [303, 249] on rect "onclick=""" at bounding box center [306, 251] width 8 height 11
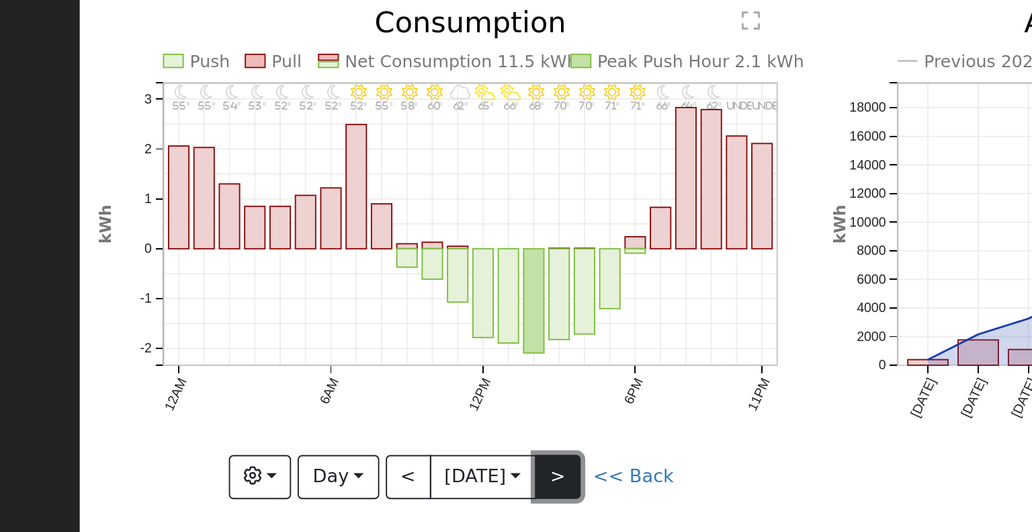
click at [385, 316] on button ">" at bounding box center [382, 320] width 24 height 23
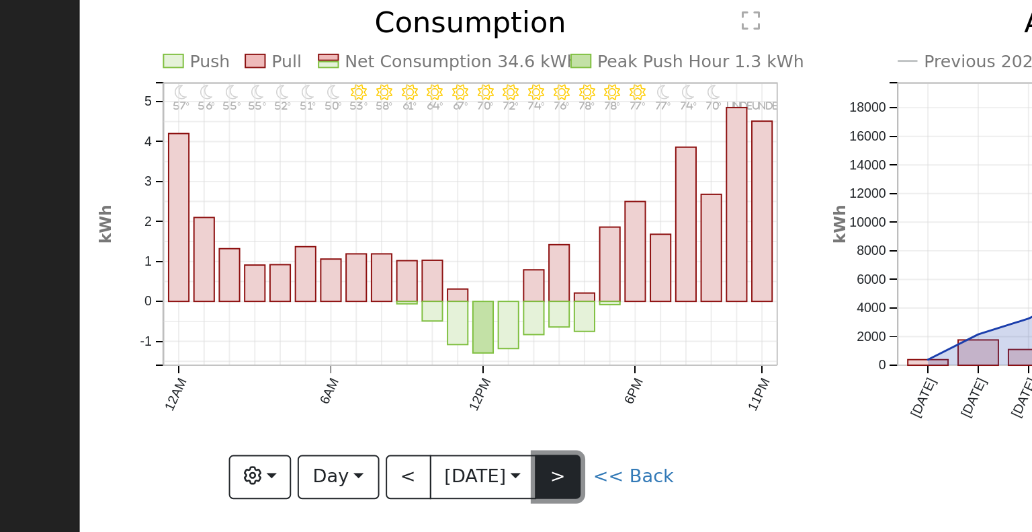
click at [386, 311] on button ">" at bounding box center [382, 320] width 24 height 23
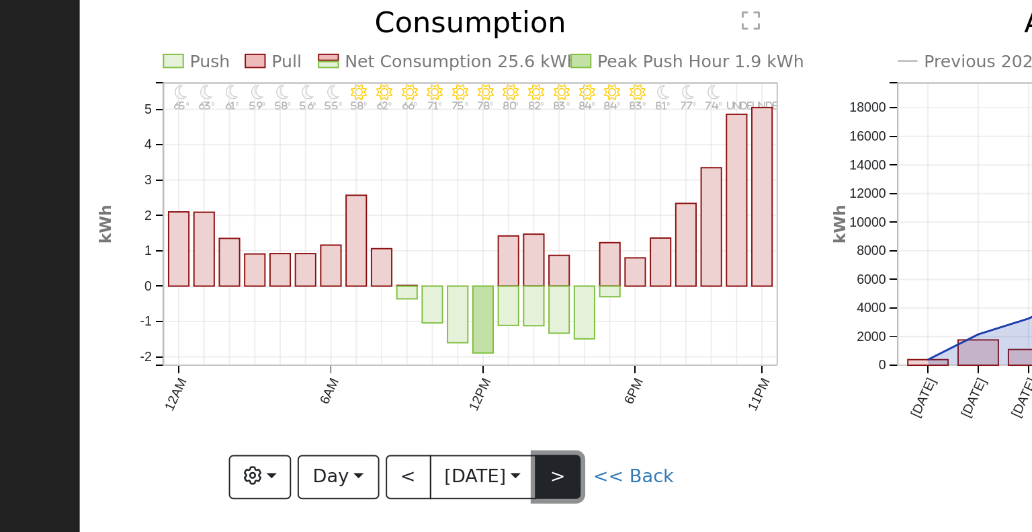
click at [385, 320] on button ">" at bounding box center [382, 320] width 24 height 23
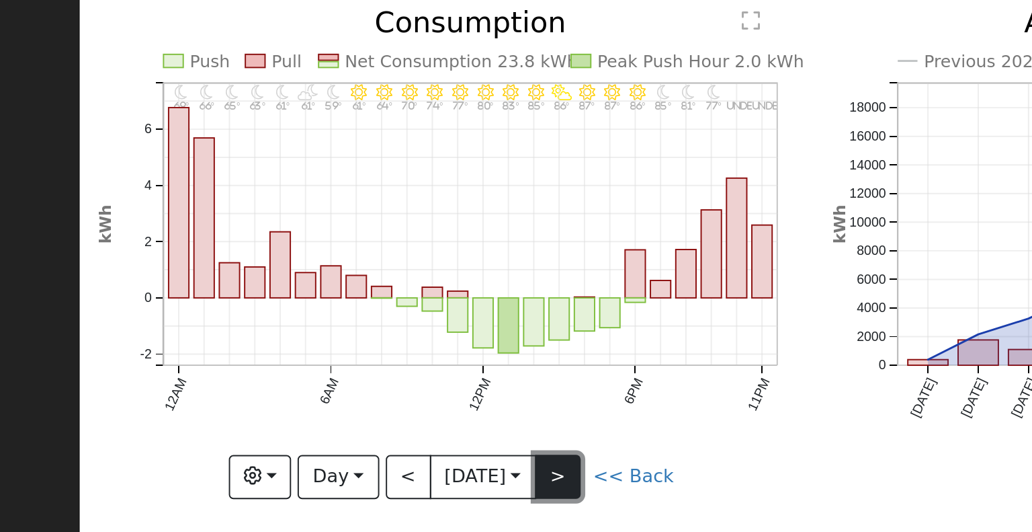
click at [382, 314] on button ">" at bounding box center [382, 320] width 24 height 23
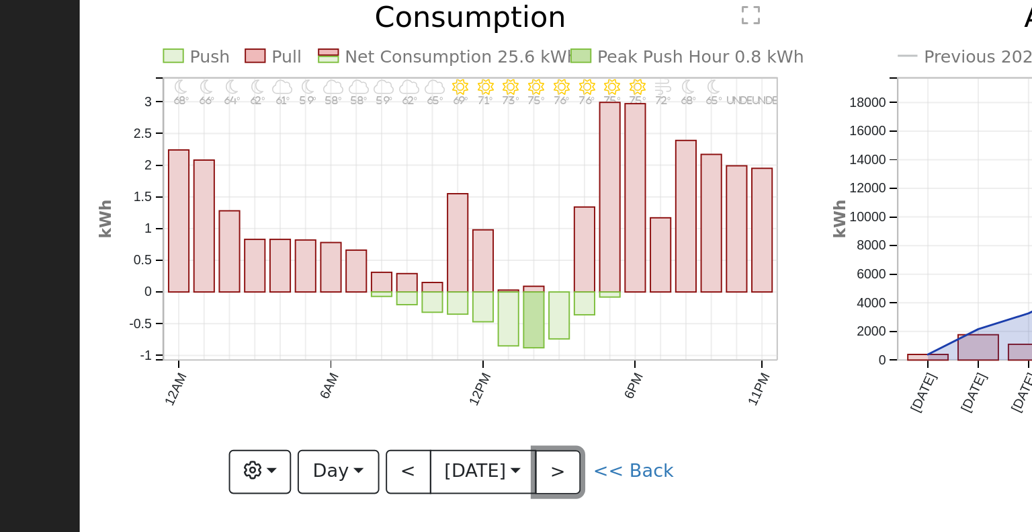
scroll to position [4, 0]
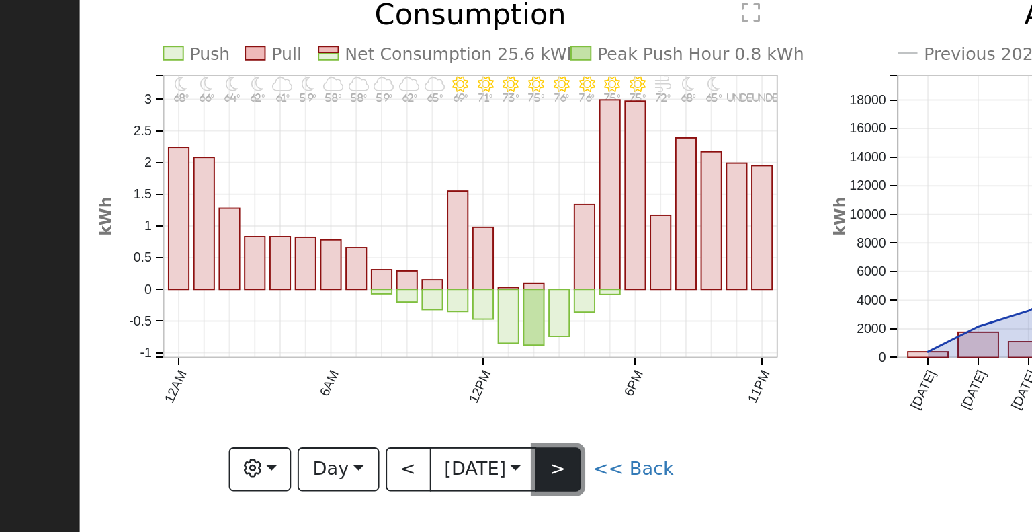
click at [384, 309] on button ">" at bounding box center [382, 316] width 24 height 23
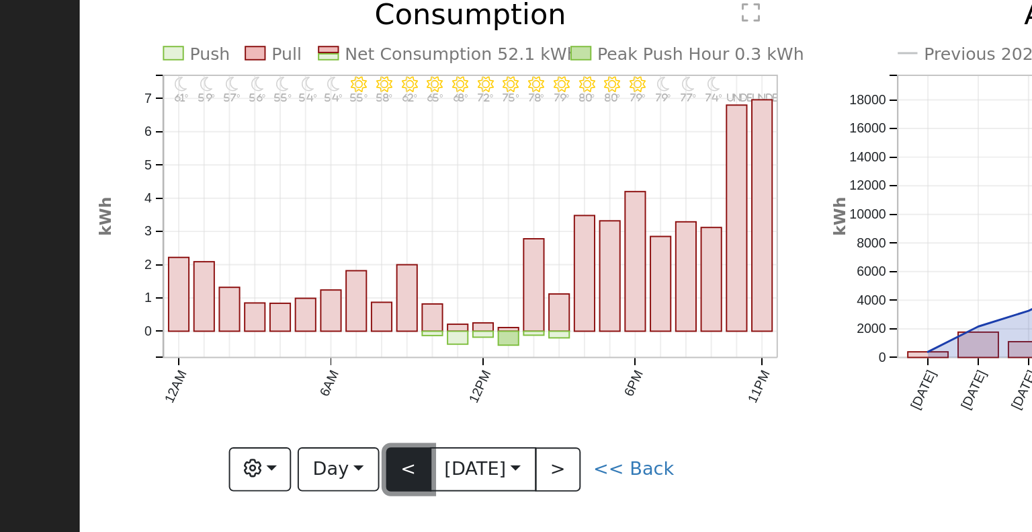
click at [298, 305] on button "<" at bounding box center [304, 316] width 24 height 23
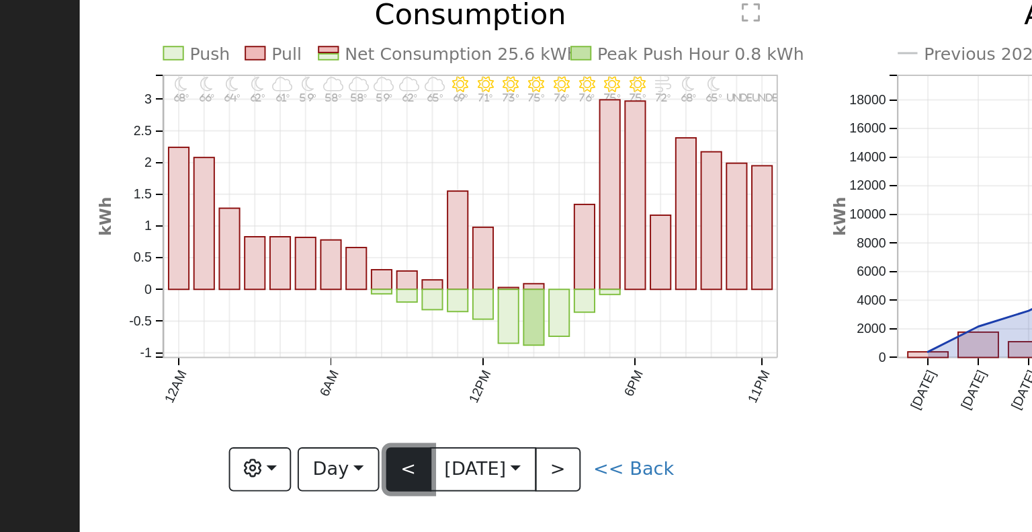
click at [298, 311] on button "<" at bounding box center [304, 316] width 24 height 23
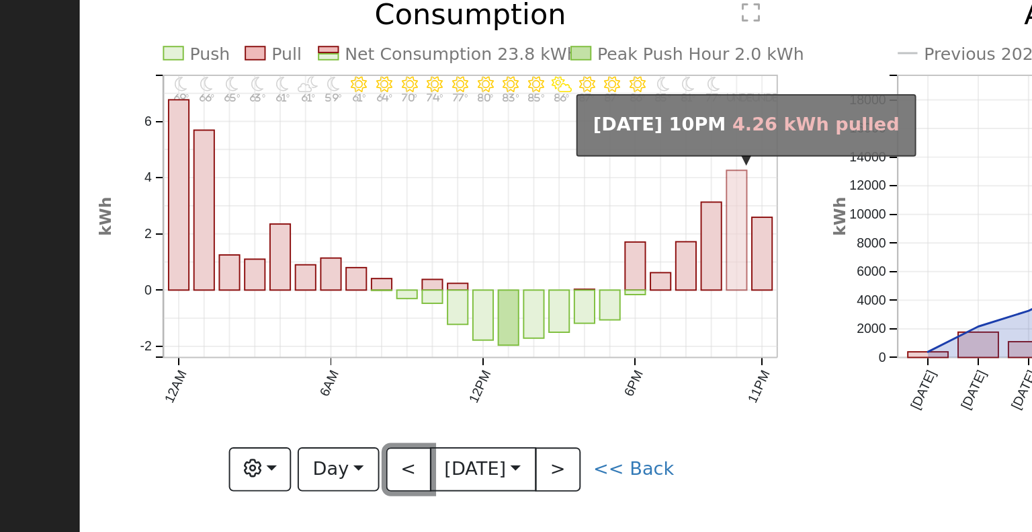
scroll to position [0, 0]
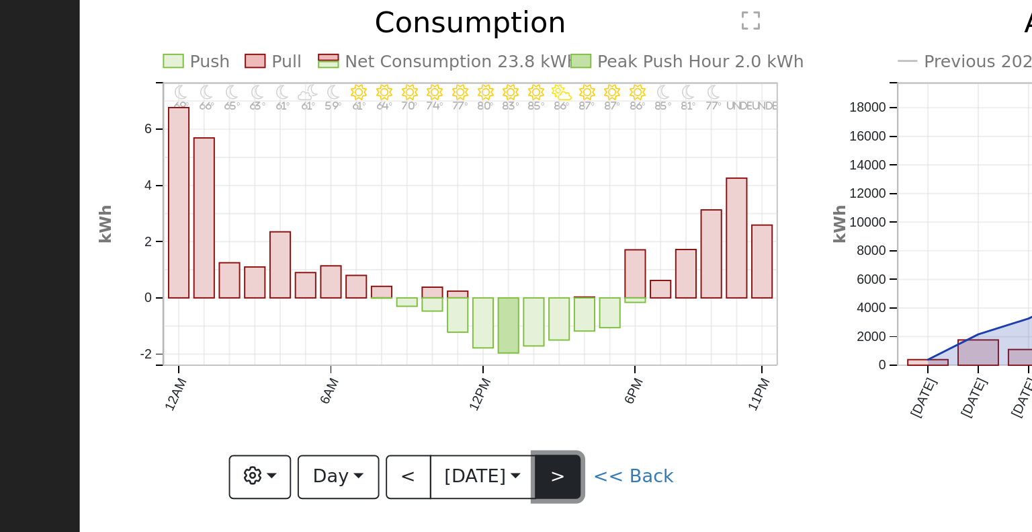
click at [383, 311] on button ">" at bounding box center [382, 320] width 24 height 23
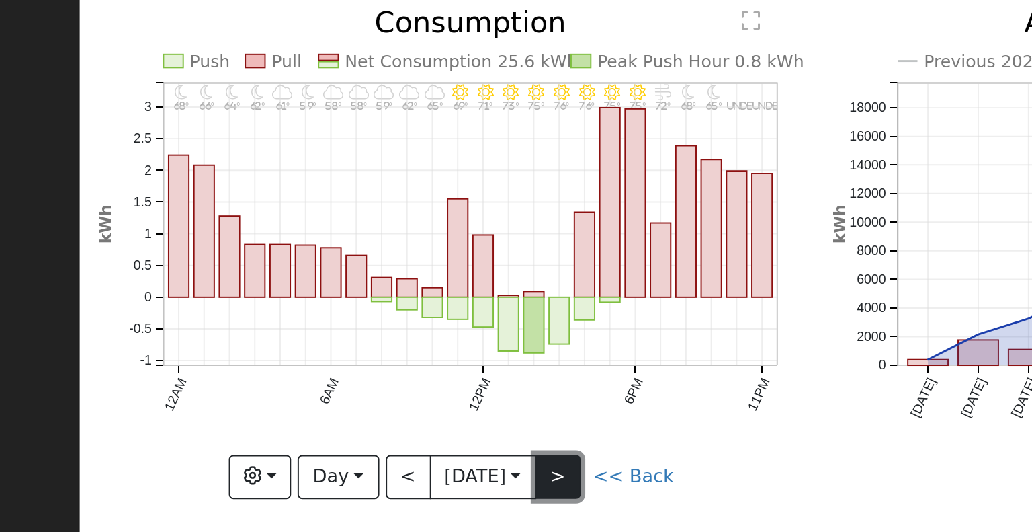
click at [380, 313] on button ">" at bounding box center [382, 320] width 24 height 23
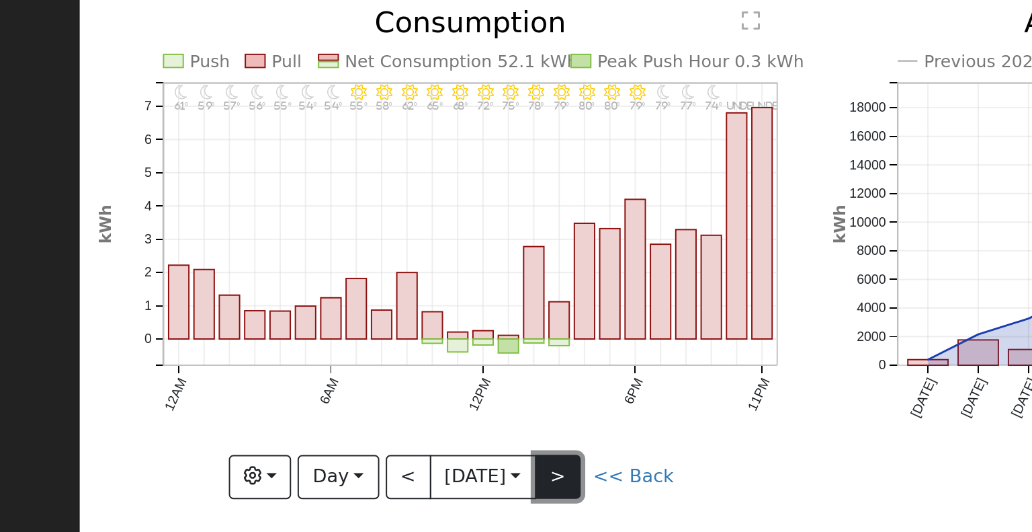
click at [382, 317] on button ">" at bounding box center [382, 320] width 24 height 23
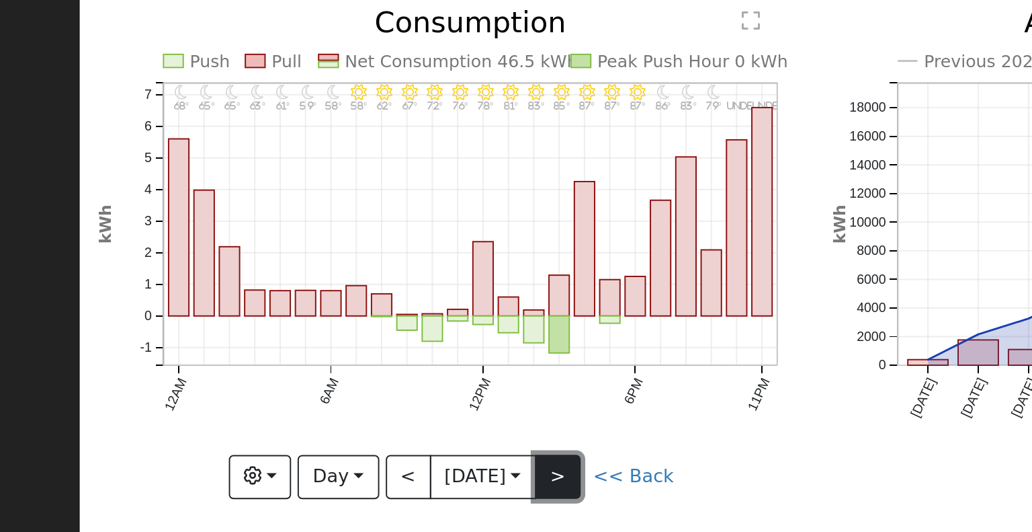
click at [388, 323] on button ">" at bounding box center [382, 320] width 24 height 23
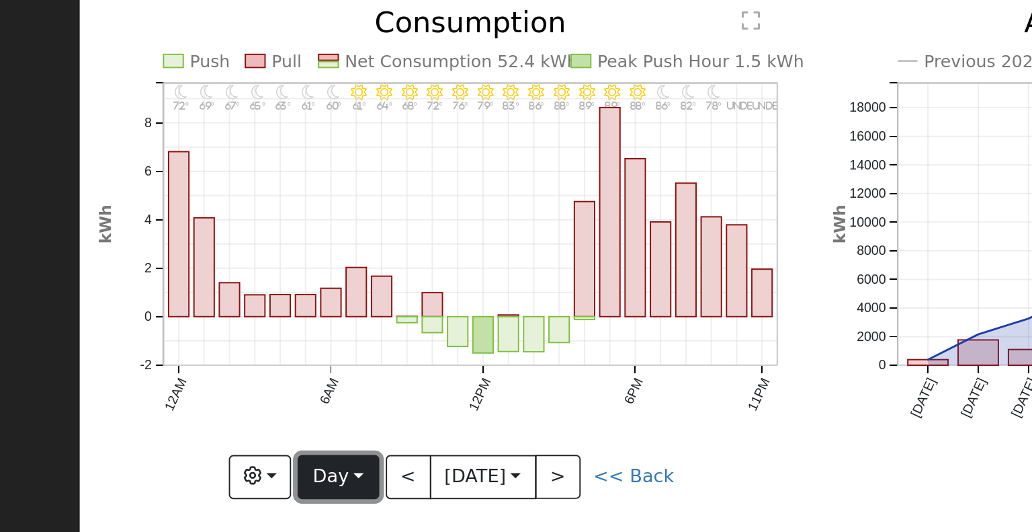
click at [277, 314] on button "Day" at bounding box center [268, 320] width 42 height 23
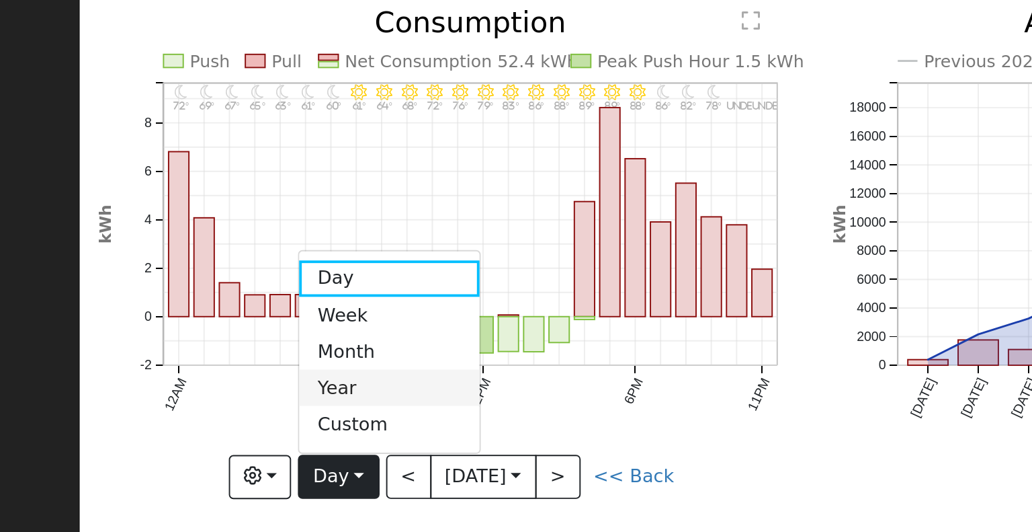
click at [284, 278] on link "Year" at bounding box center [293, 274] width 93 height 19
type input "2024-09-01"
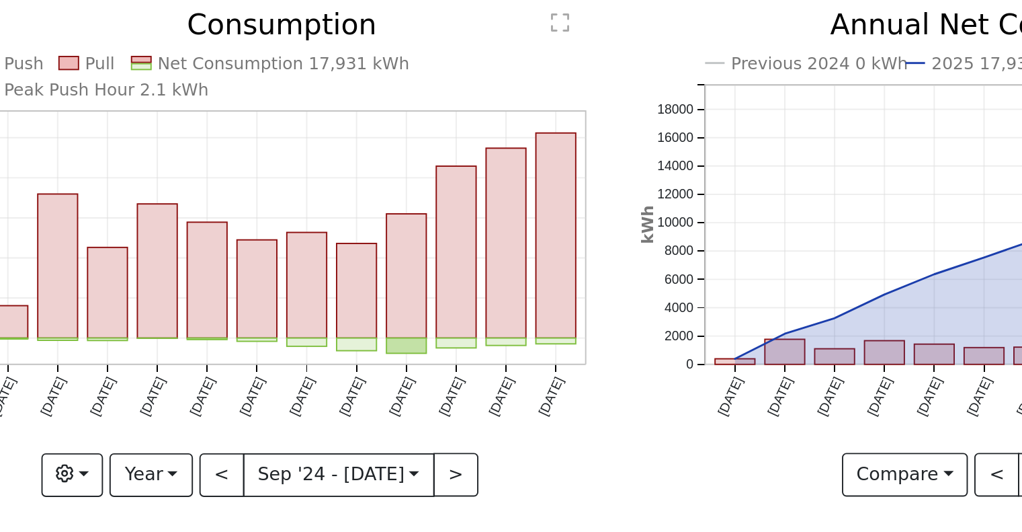
scroll to position [81, 0]
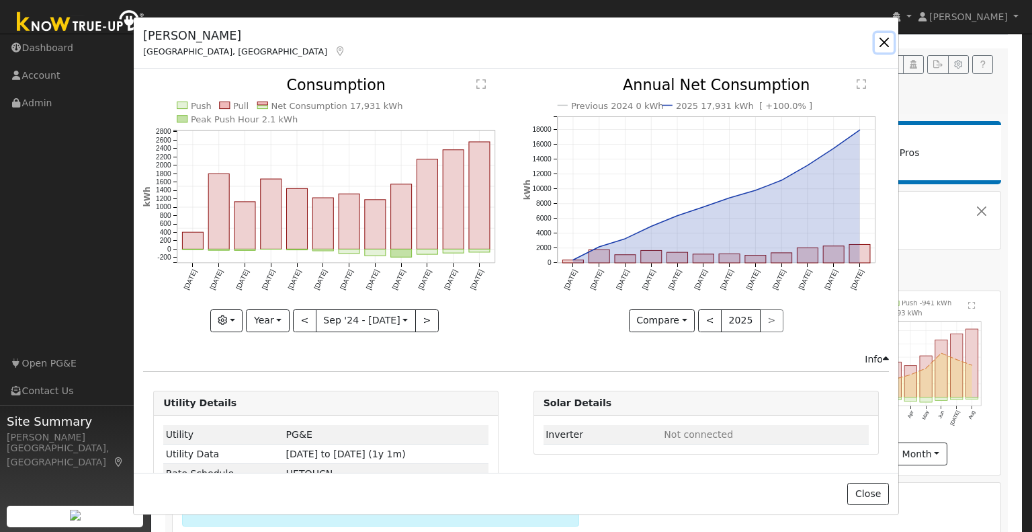
click at [882, 42] on button "button" at bounding box center [884, 42] width 19 height 19
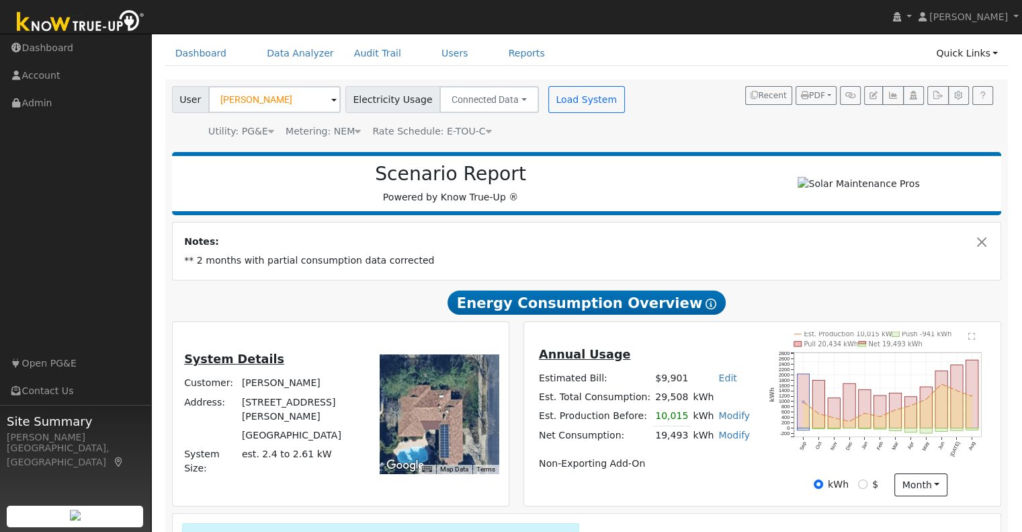
scroll to position [48, 0]
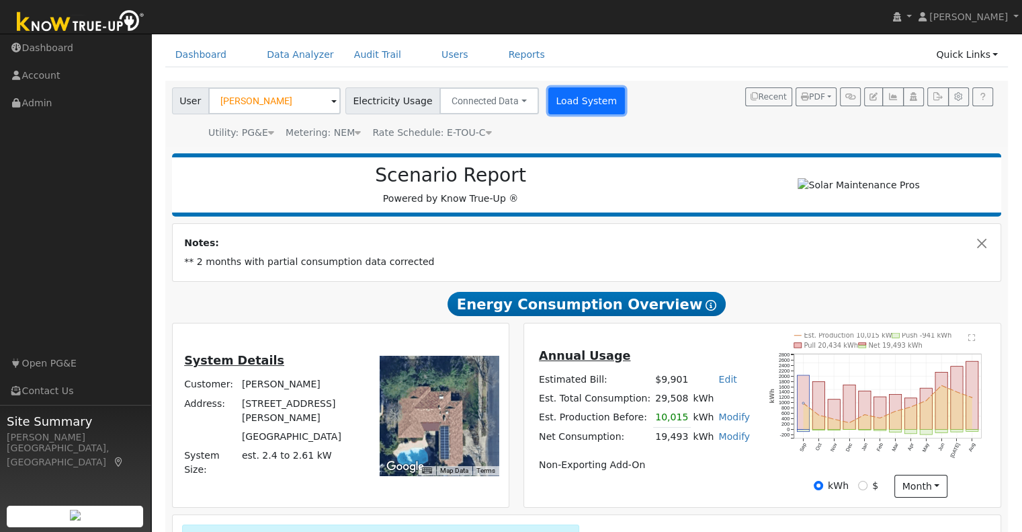
click at [550, 99] on button "Load System" at bounding box center [586, 100] width 77 height 27
radio input "false"
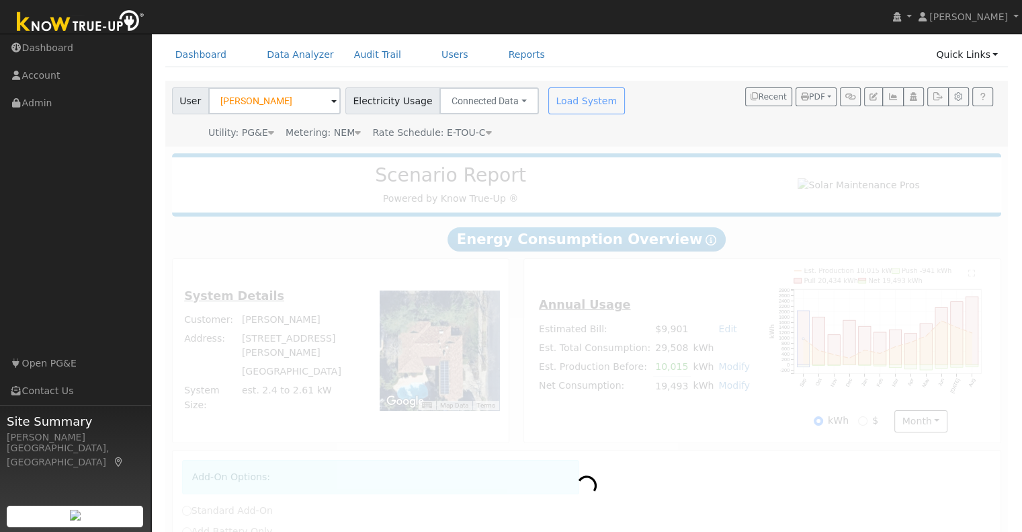
radio input "true"
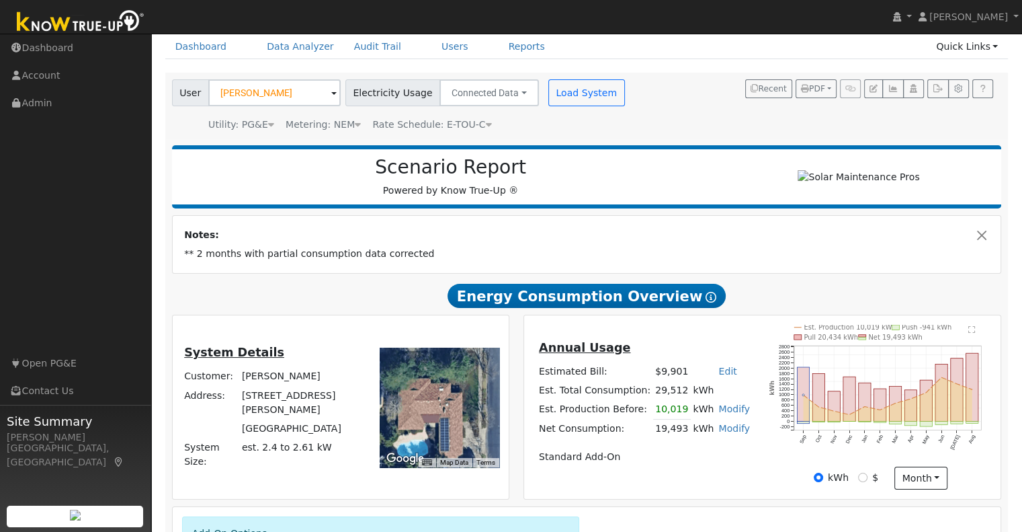
scroll to position [259, 0]
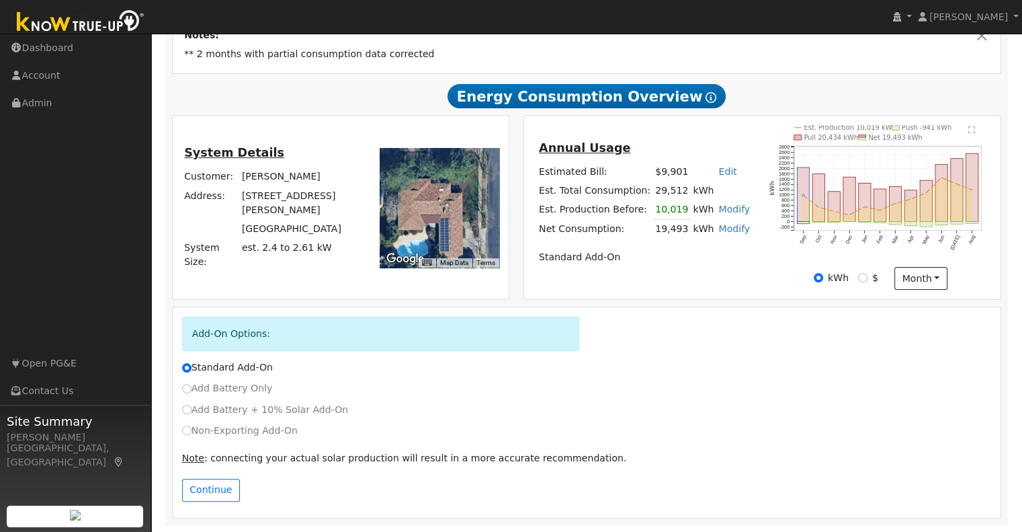
click at [207, 432] on label "Non-Exporting Add-On" at bounding box center [240, 430] width 116 height 14
click at [192, 432] on input "Non-Exporting Add-On" at bounding box center [186, 429] width 9 height 9
radio input "true"
radio input "false"
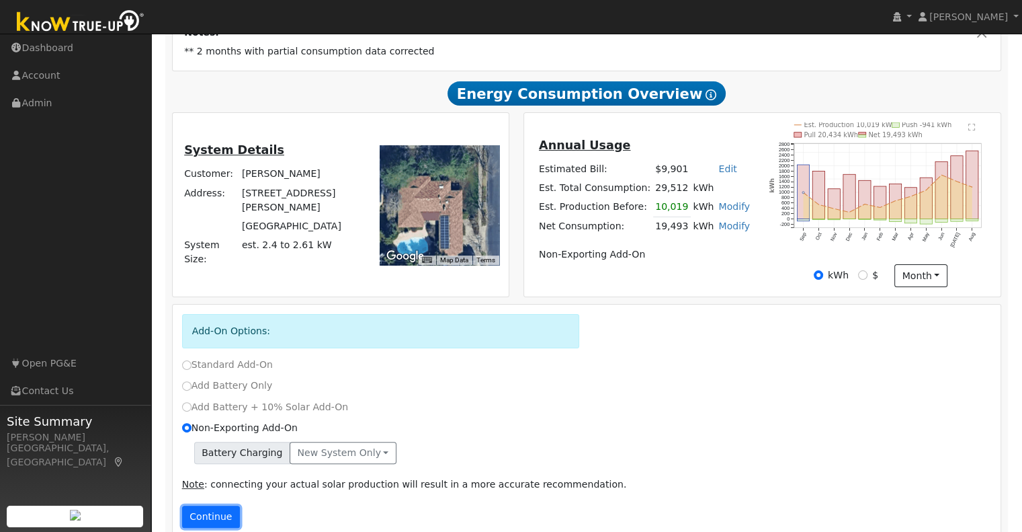
click at [213, 518] on button "Continue" at bounding box center [211, 516] width 58 height 23
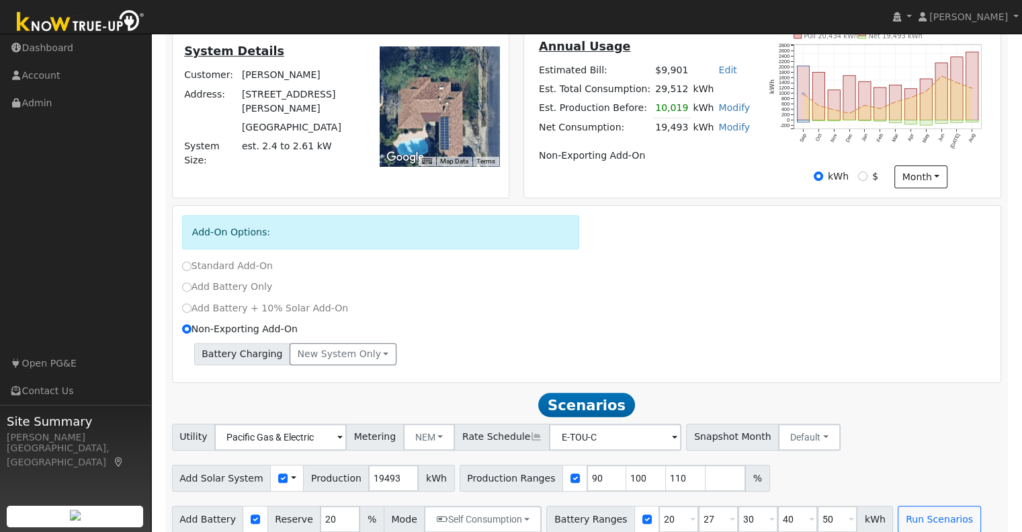
scroll to position [376, 0]
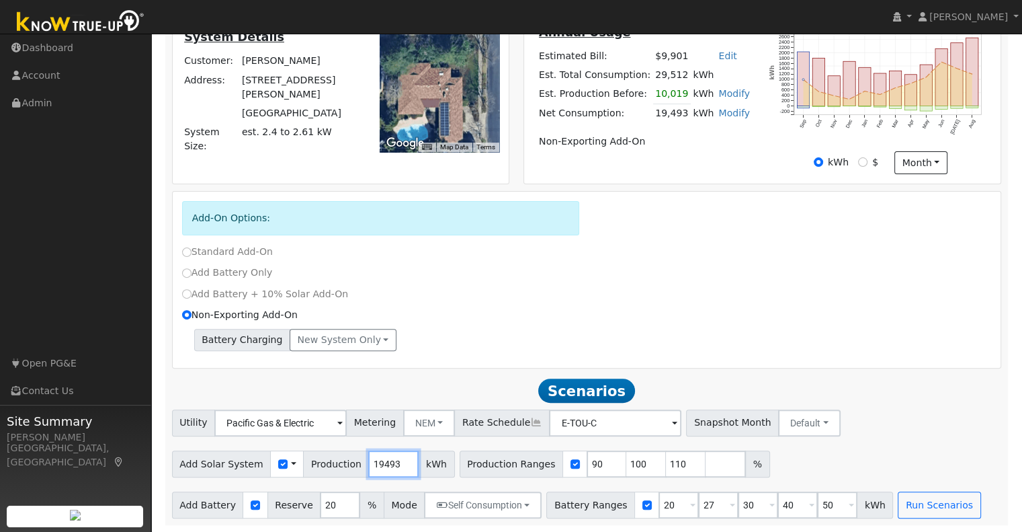
click at [368, 464] on input "19493" at bounding box center [393, 463] width 50 height 27
type input "21000"
click at [563, 463] on div at bounding box center [575, 463] width 25 height 27
click at [571, 463] on input "checkbox" at bounding box center [575, 463] width 9 height 9
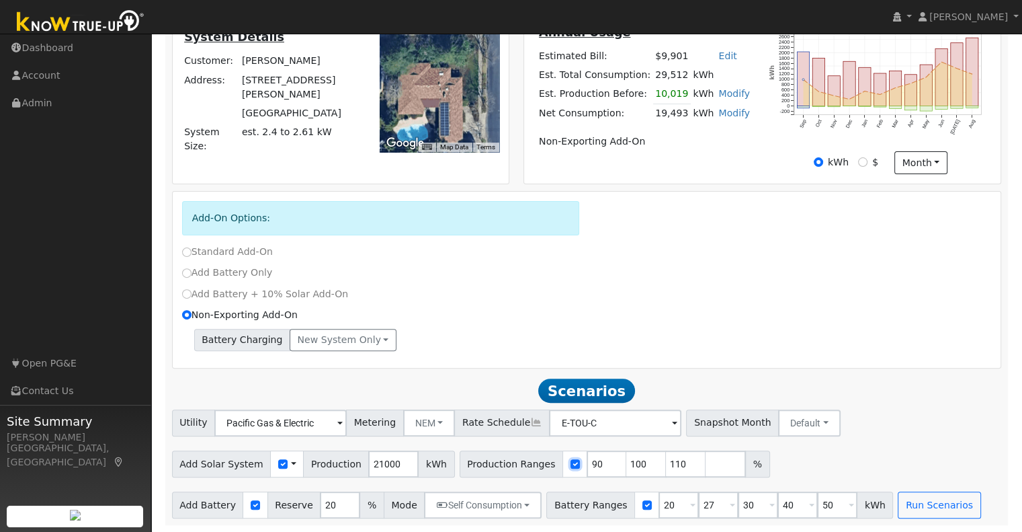
checkbox input "false"
click at [914, 497] on button "Run Scenarios" at bounding box center [939, 504] width 83 height 27
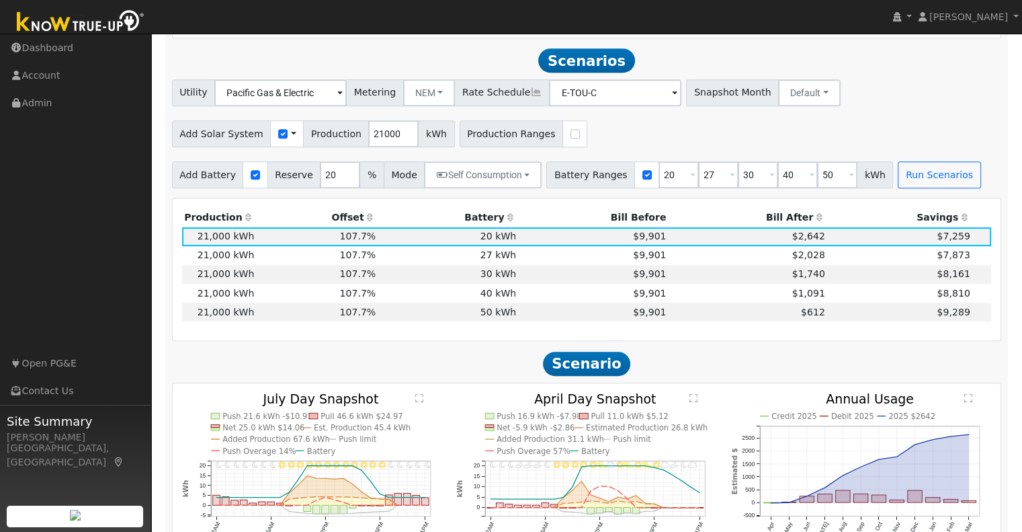
scroll to position [701, 0]
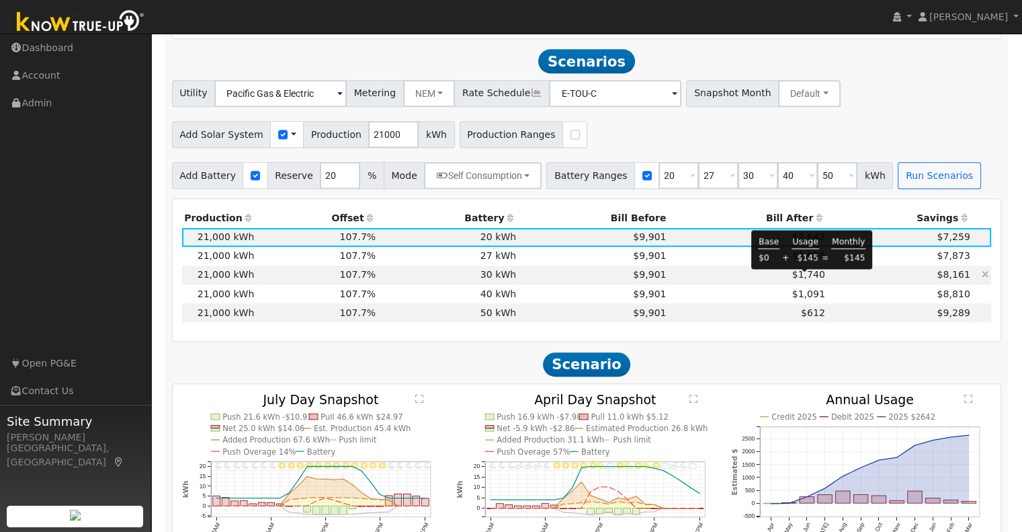
click at [805, 280] on span "$1,740" at bounding box center [808, 274] width 33 height 11
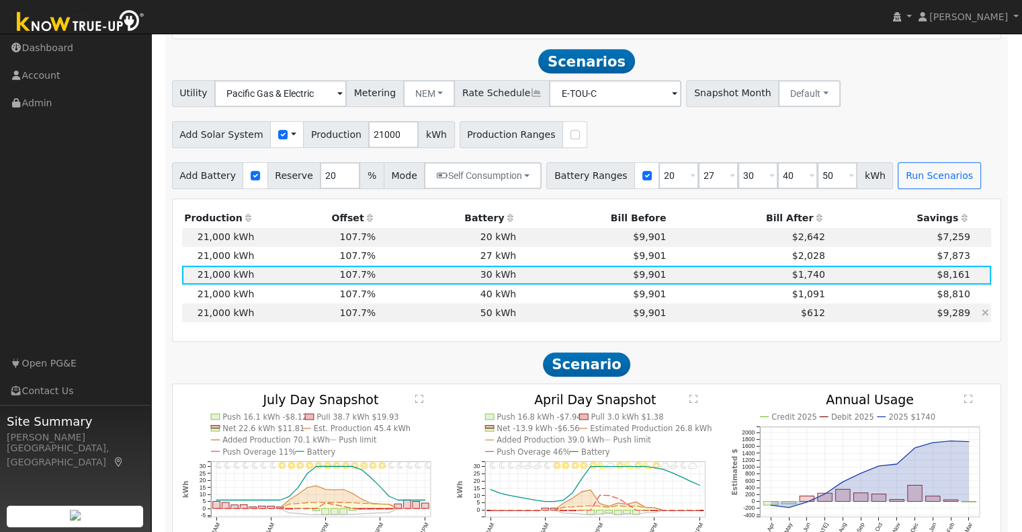
click at [797, 306] on td "$612" at bounding box center [748, 312] width 159 height 19
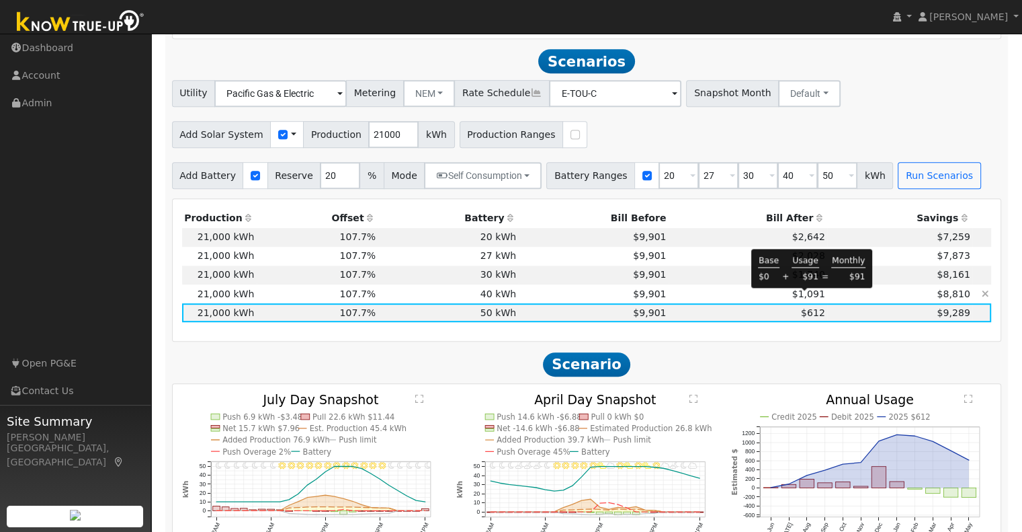
click at [801, 299] on span "$1,091" at bounding box center [808, 293] width 33 height 11
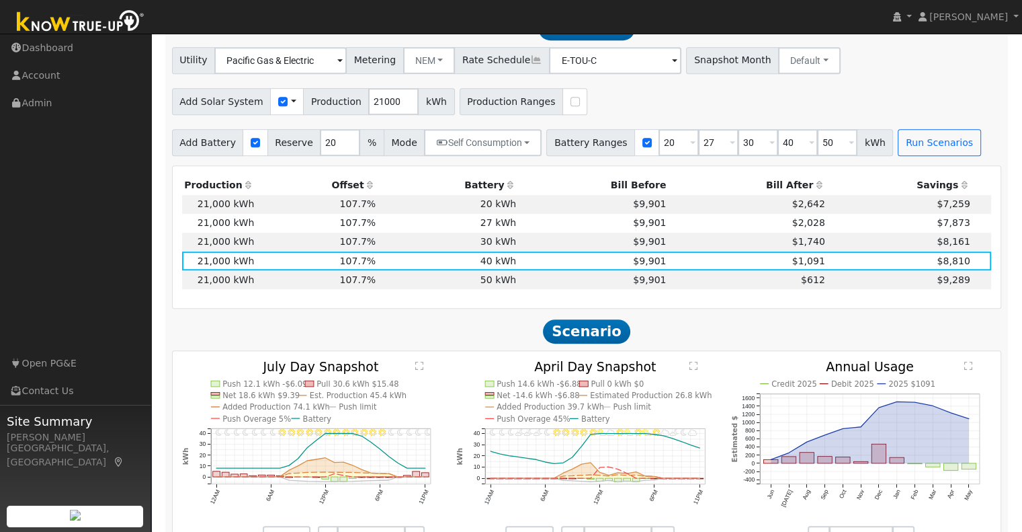
scroll to position [729, 0]
